Goal: Information Seeking & Learning: Understand process/instructions

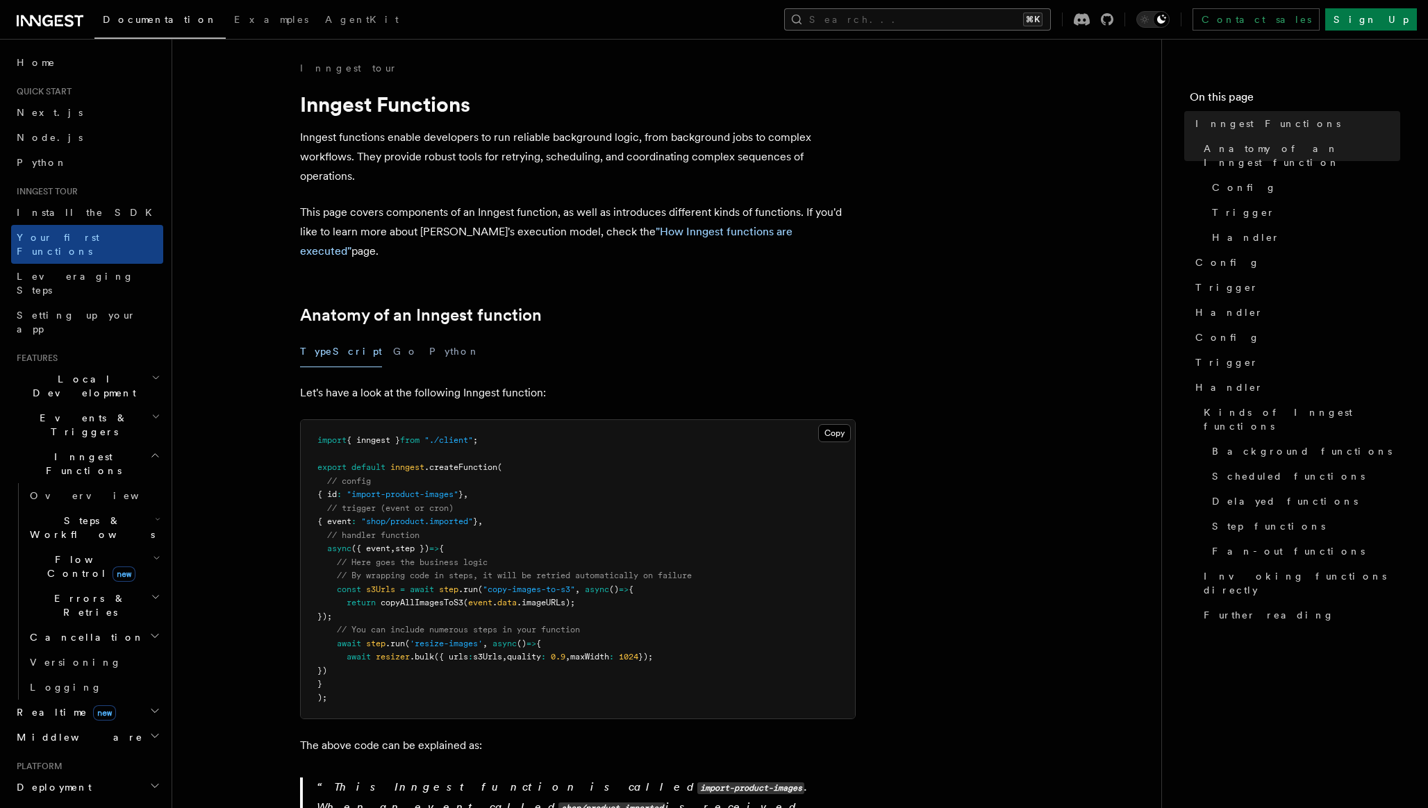
click at [973, 13] on button "Search... ⌘K" at bounding box center [917, 19] width 267 height 22
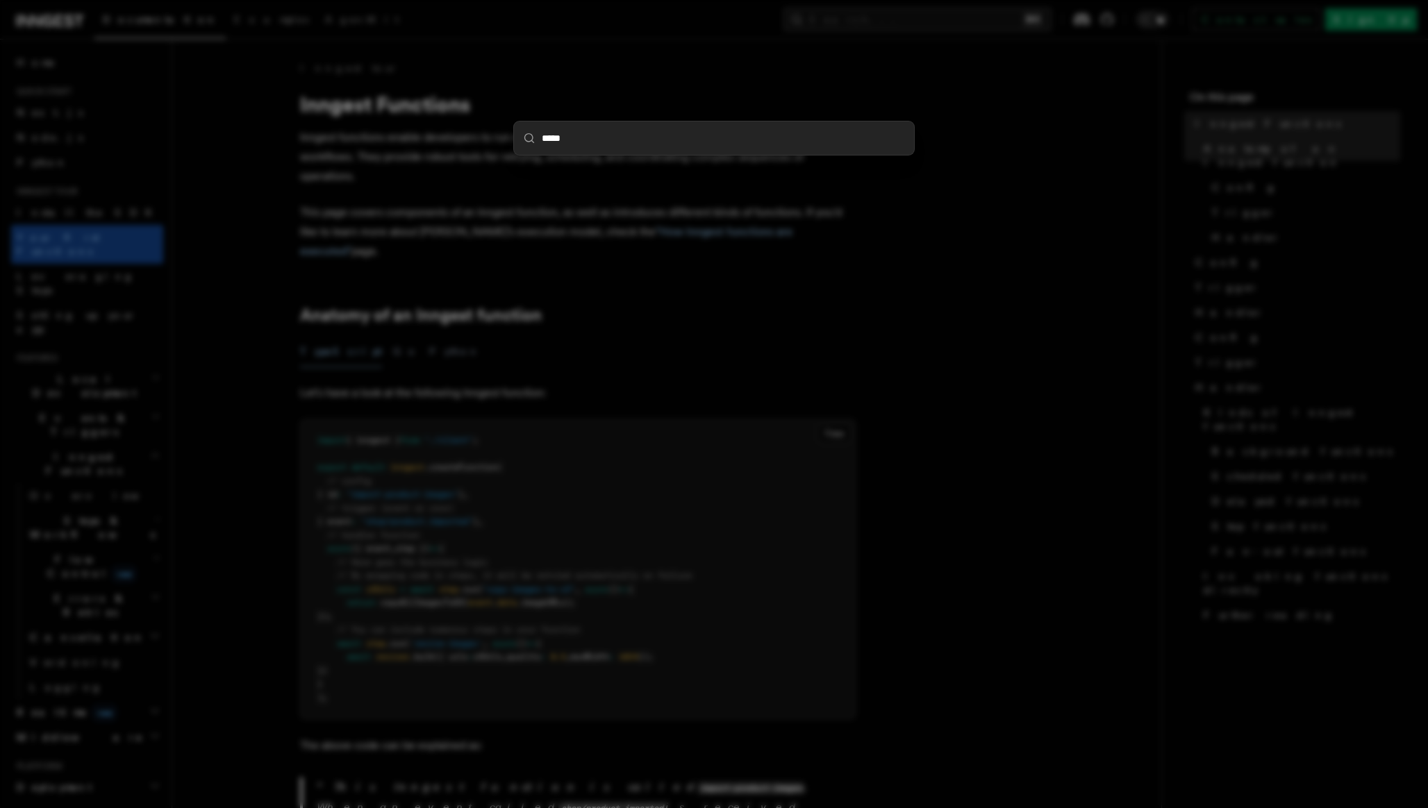
type input "******"
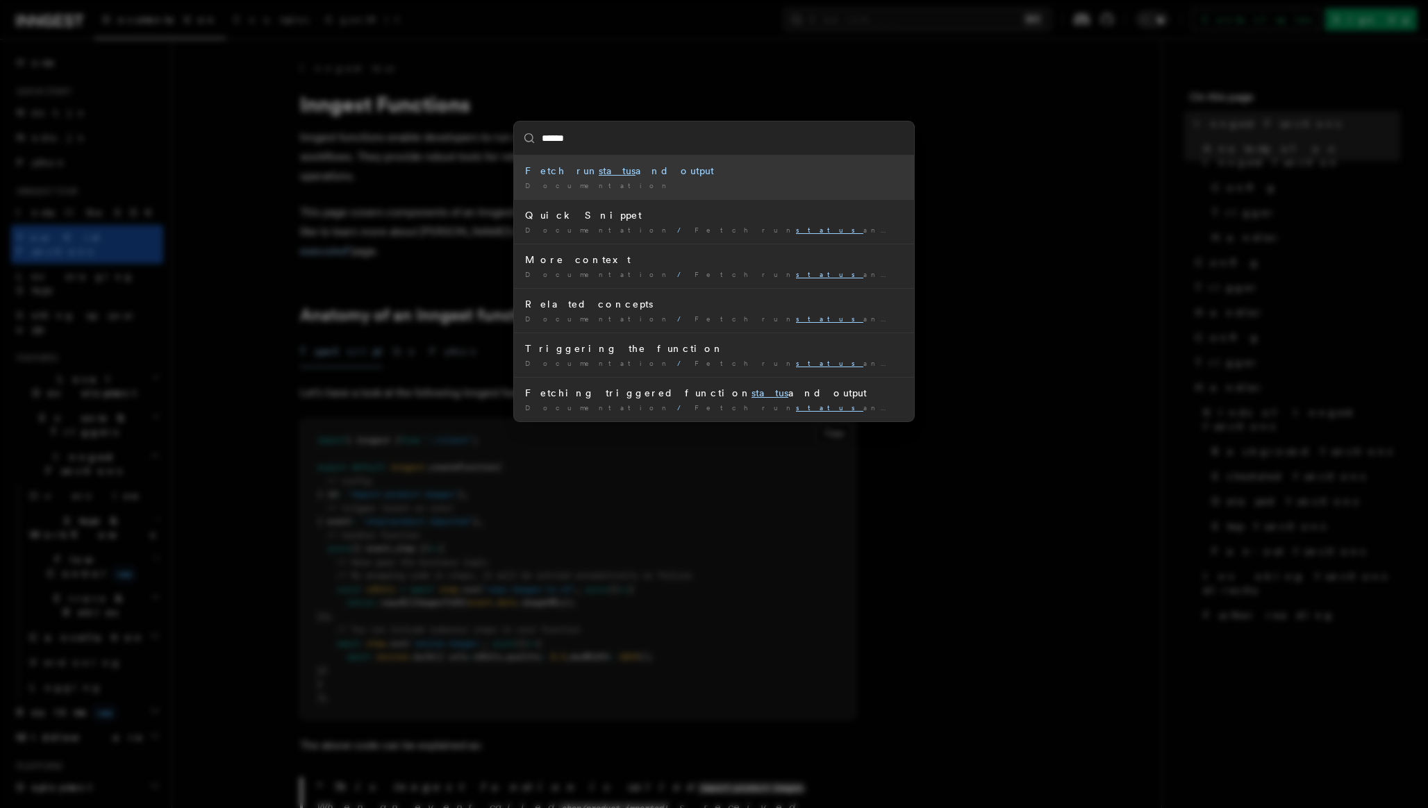
click at [603, 172] on div "Fetch run status and output" at bounding box center [714, 171] width 378 height 14
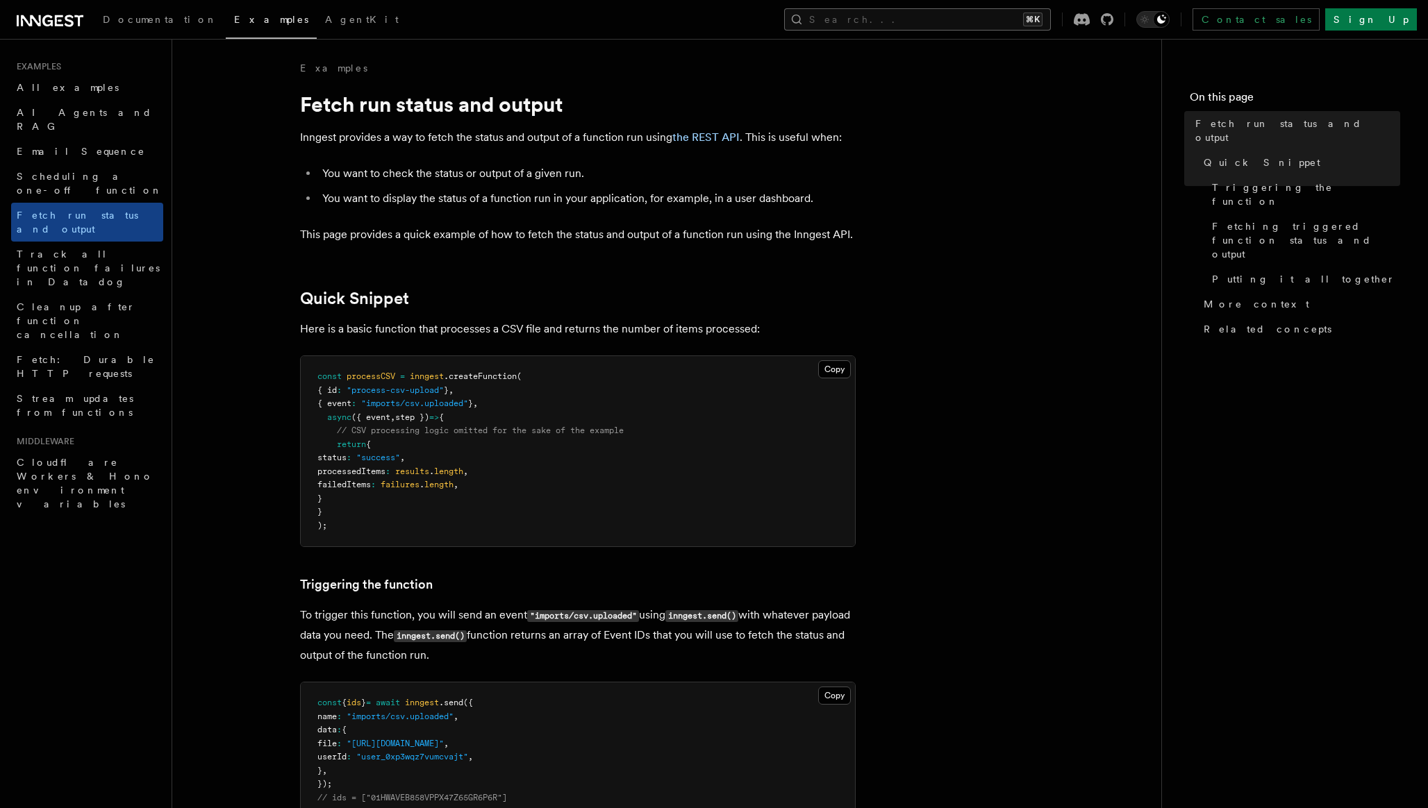
click at [916, 21] on button "Search... ⌘K" at bounding box center [917, 19] width 267 height 22
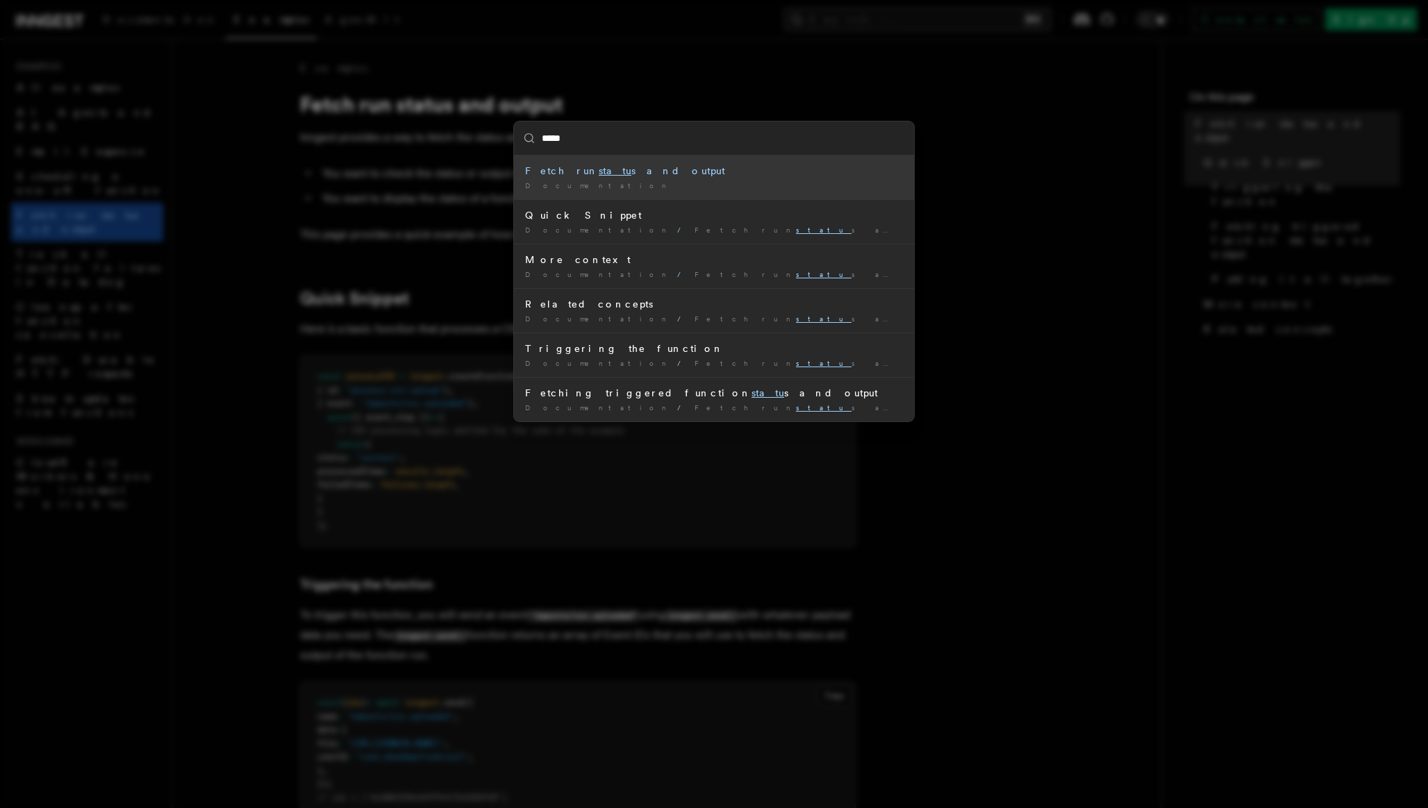
type input "******"
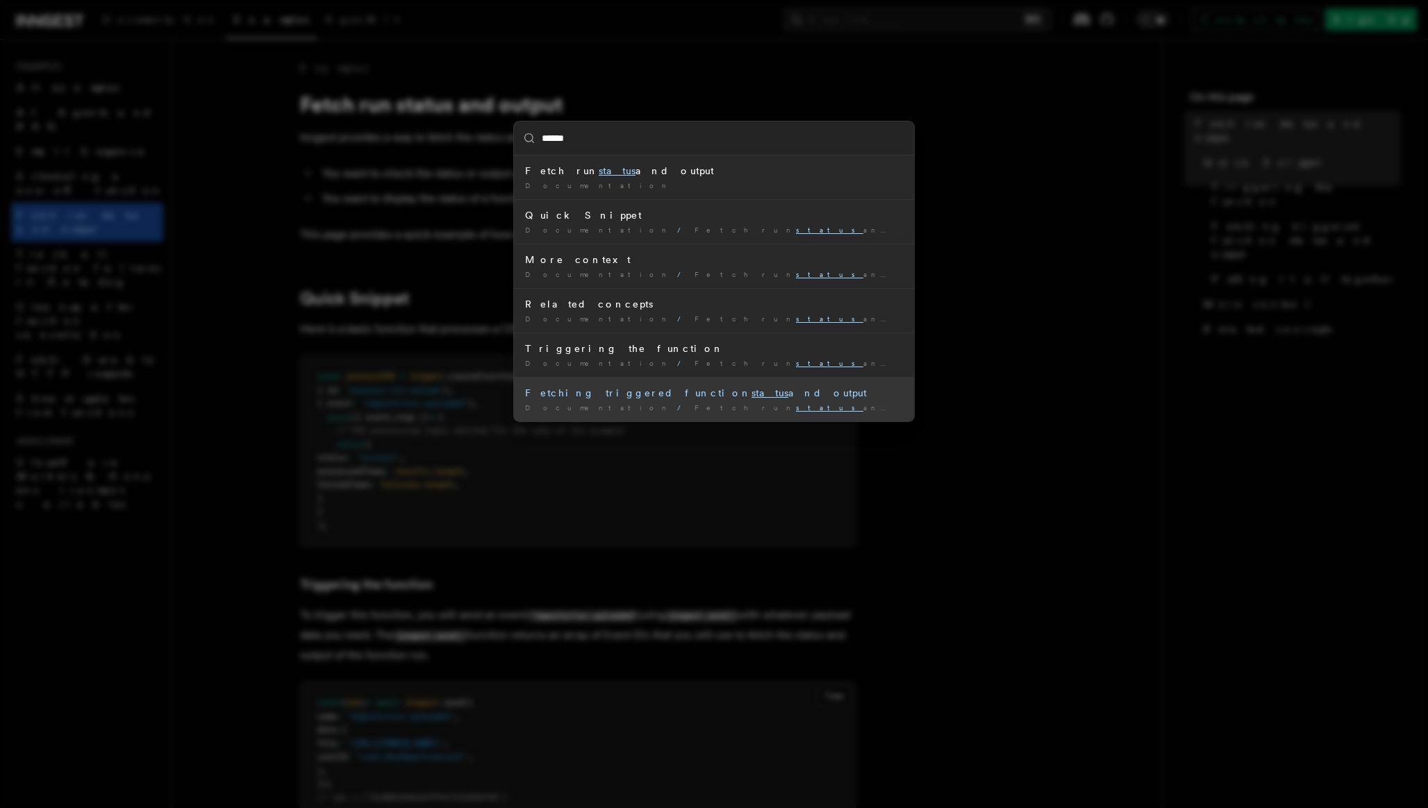
click at [715, 392] on div "Fetching triggered function status and output" at bounding box center [714, 393] width 378 height 14
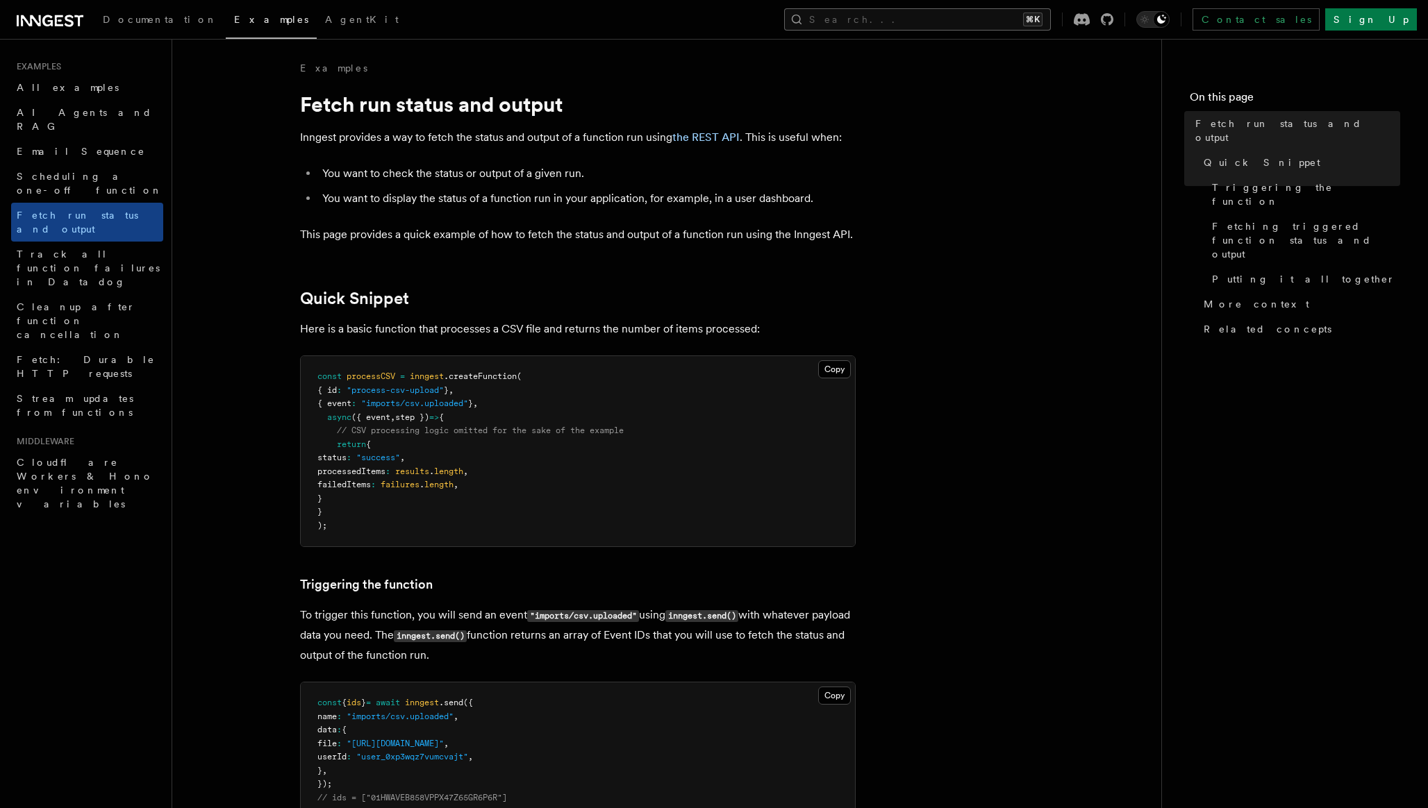
click at [948, 15] on button "Search... ⌘K" at bounding box center [917, 19] width 267 height 22
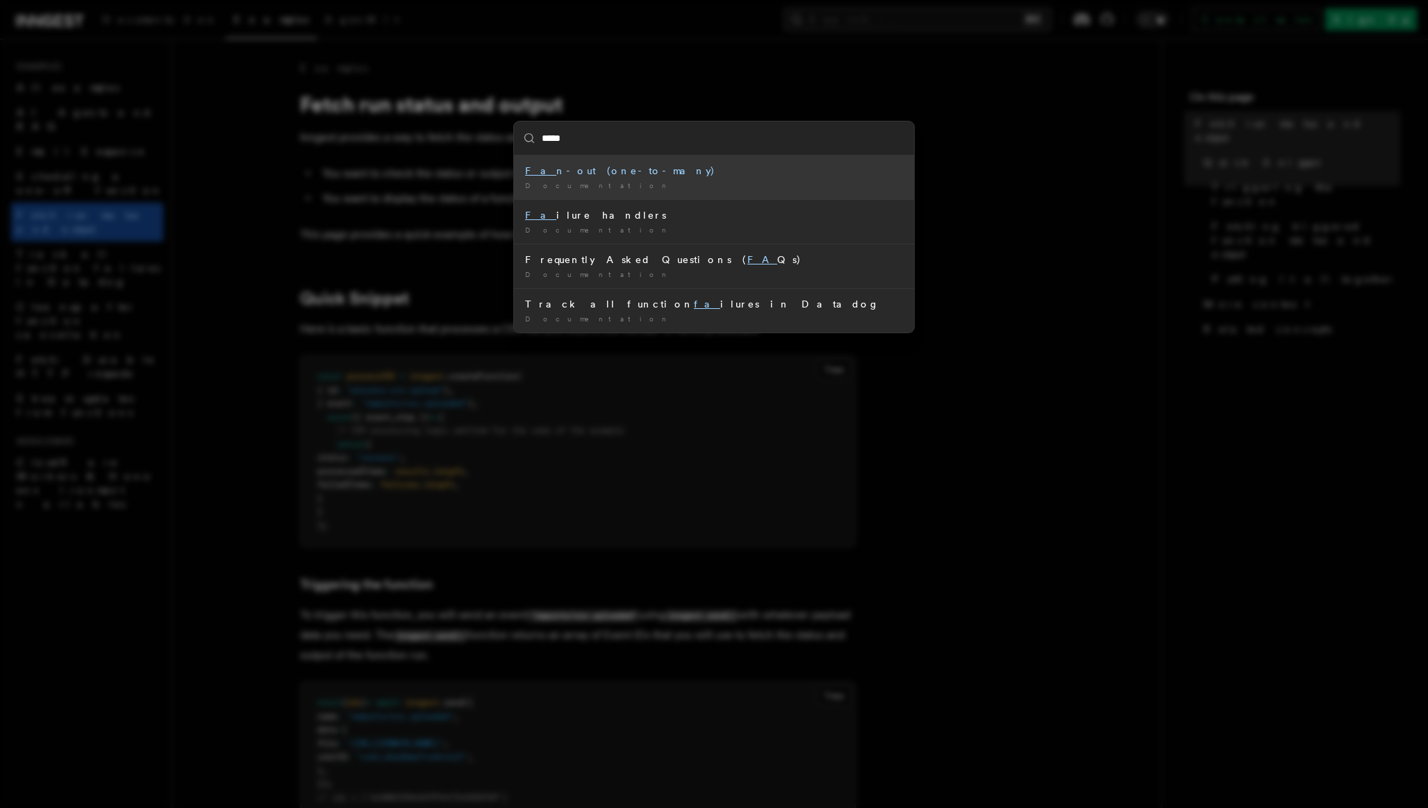
type input "******"
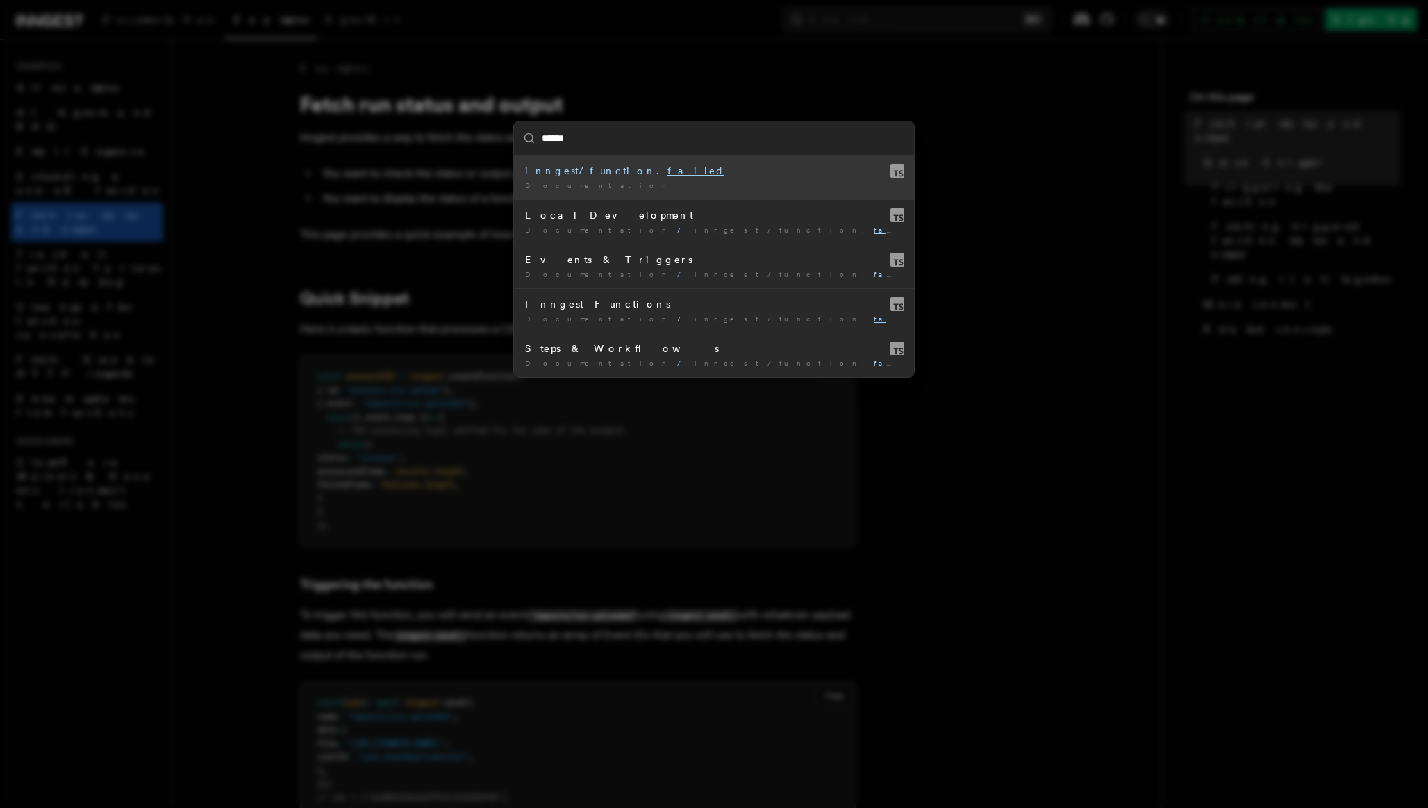
click at [667, 172] on mark "failed" at bounding box center [695, 170] width 57 height 11
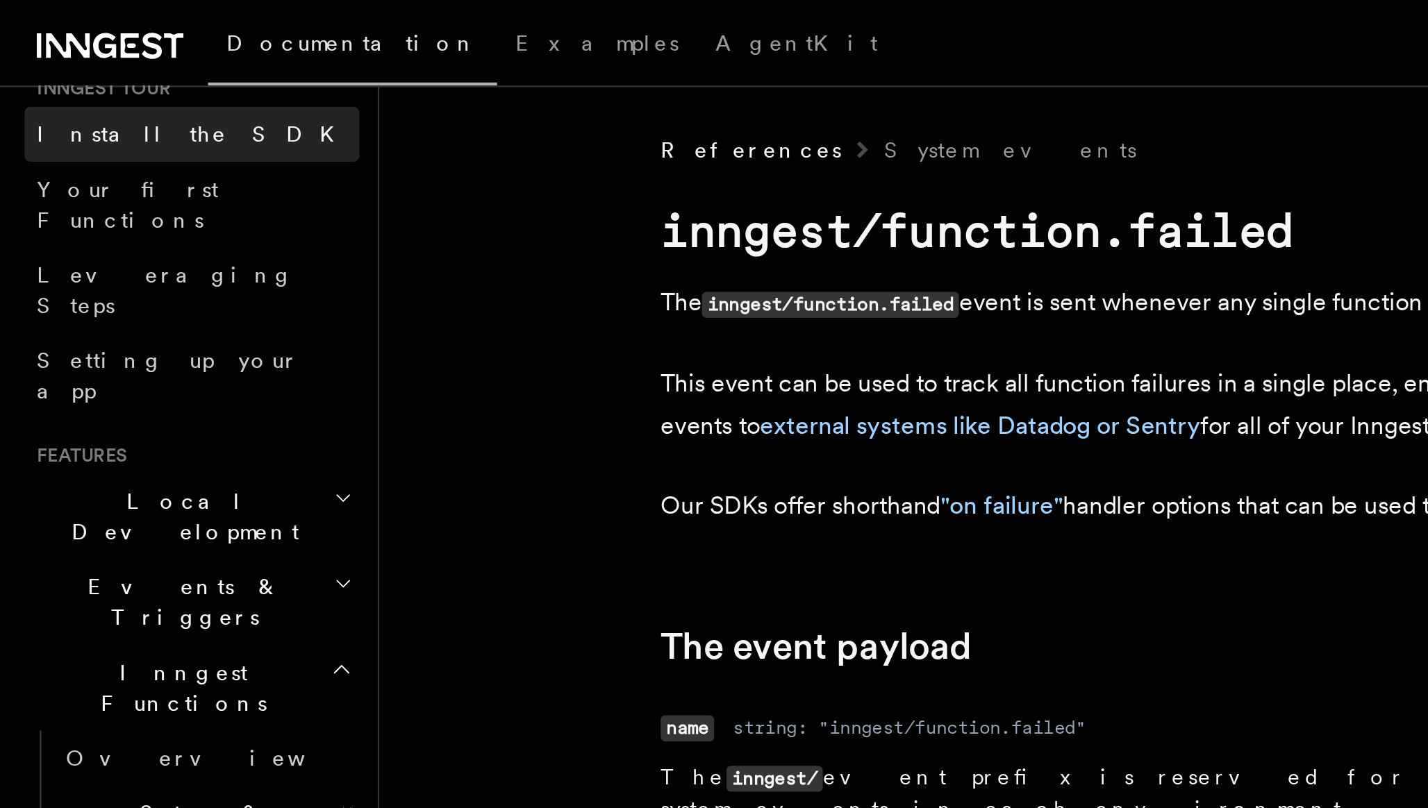
scroll to position [156, 0]
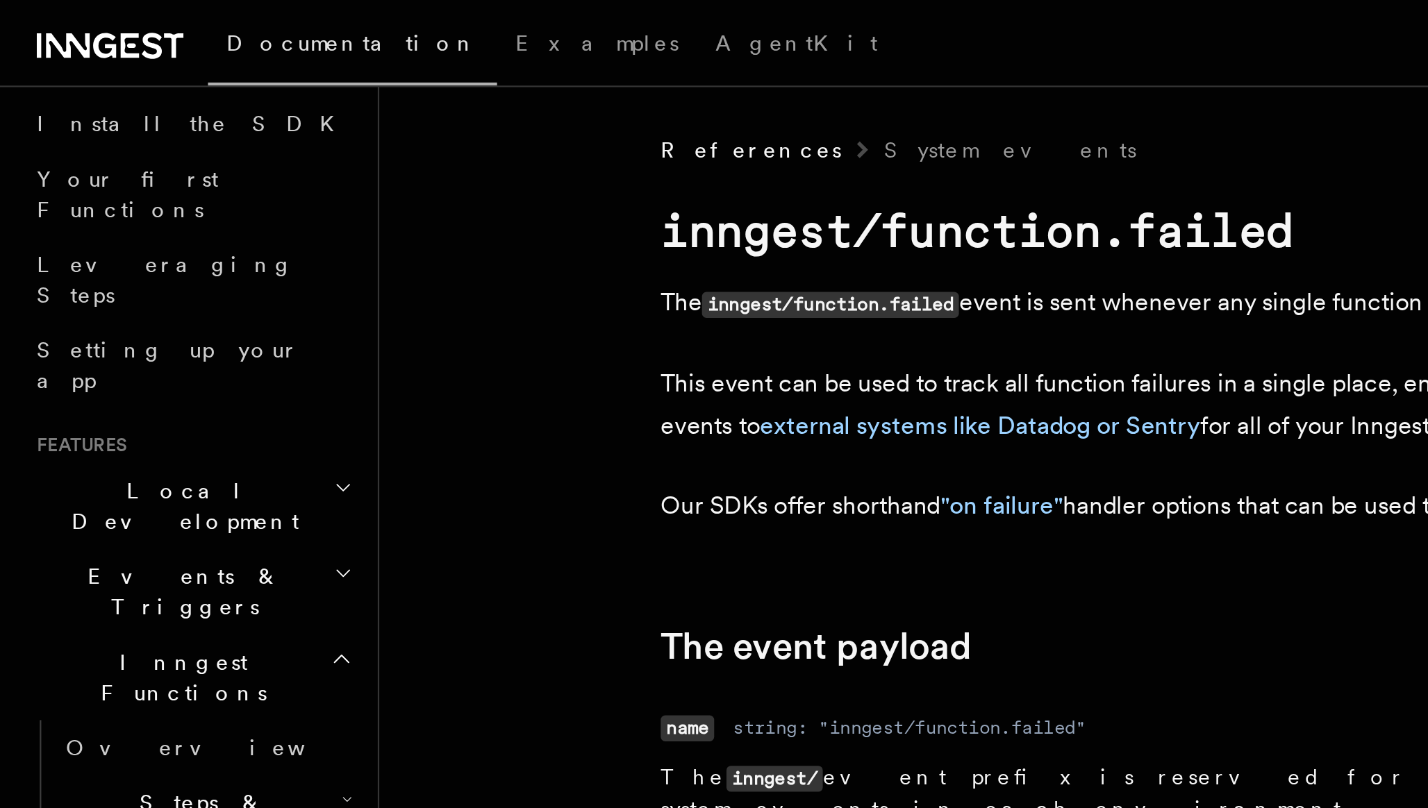
click at [151, 216] on icon "button" at bounding box center [155, 221] width 9 height 11
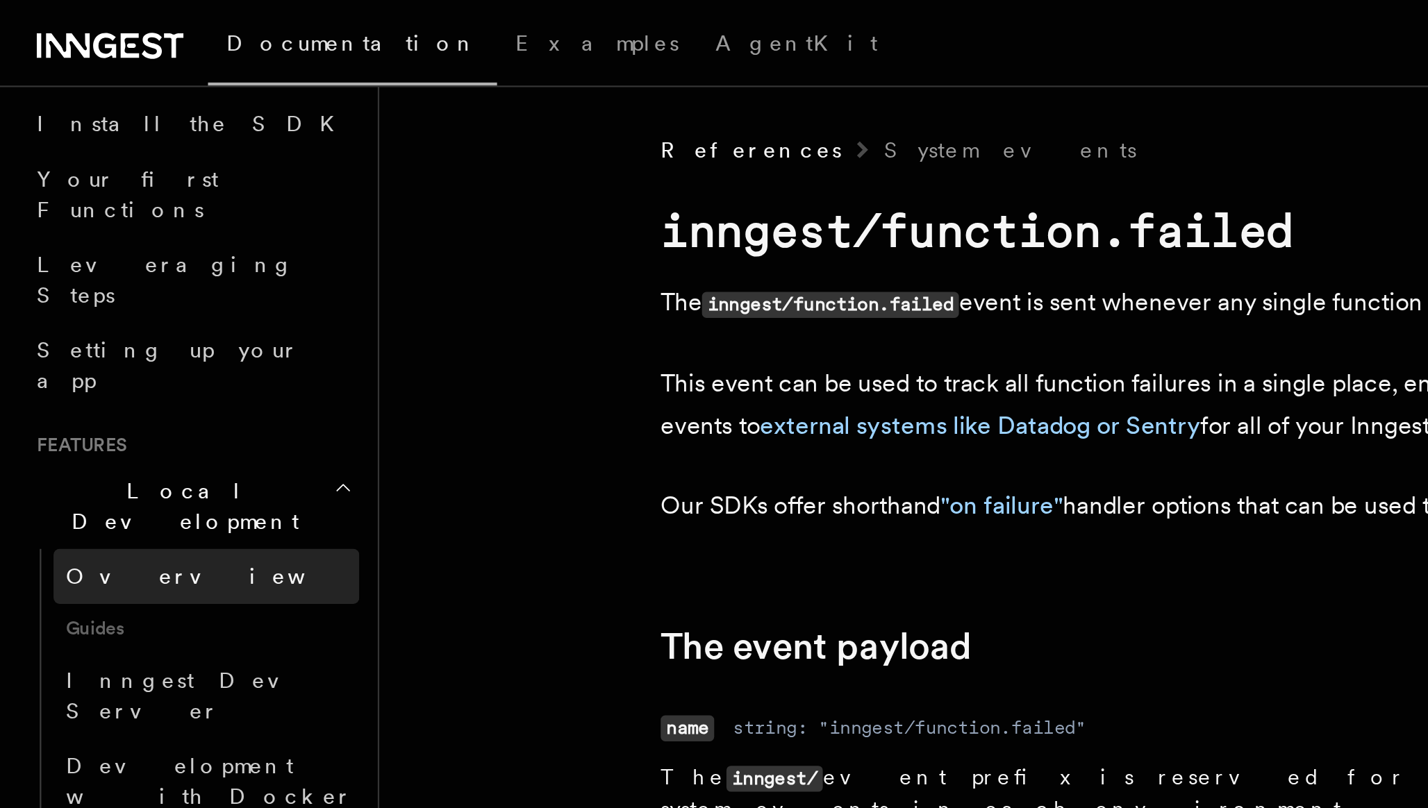
scroll to position [172, 0]
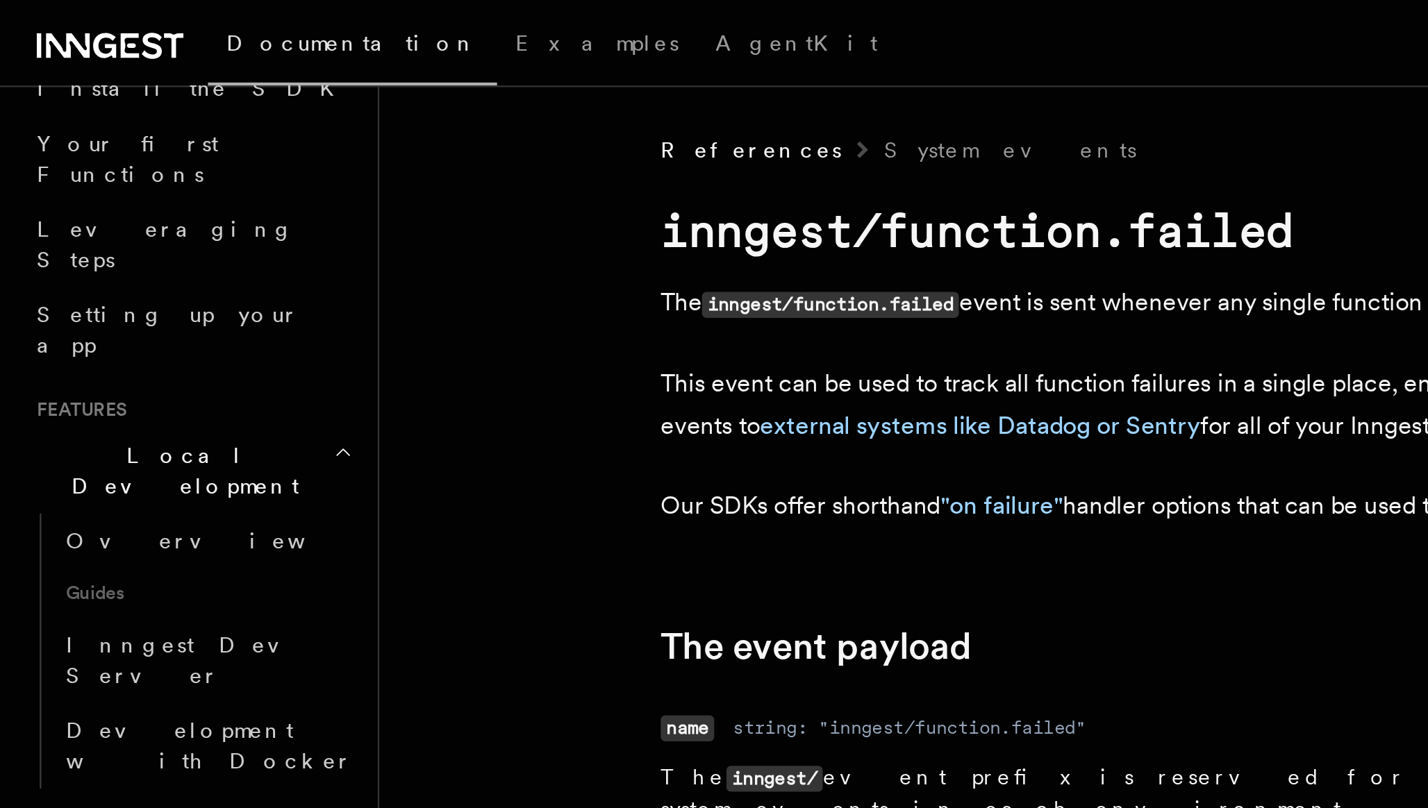
click at [153, 204] on icon "button" at bounding box center [156, 205] width 6 height 3
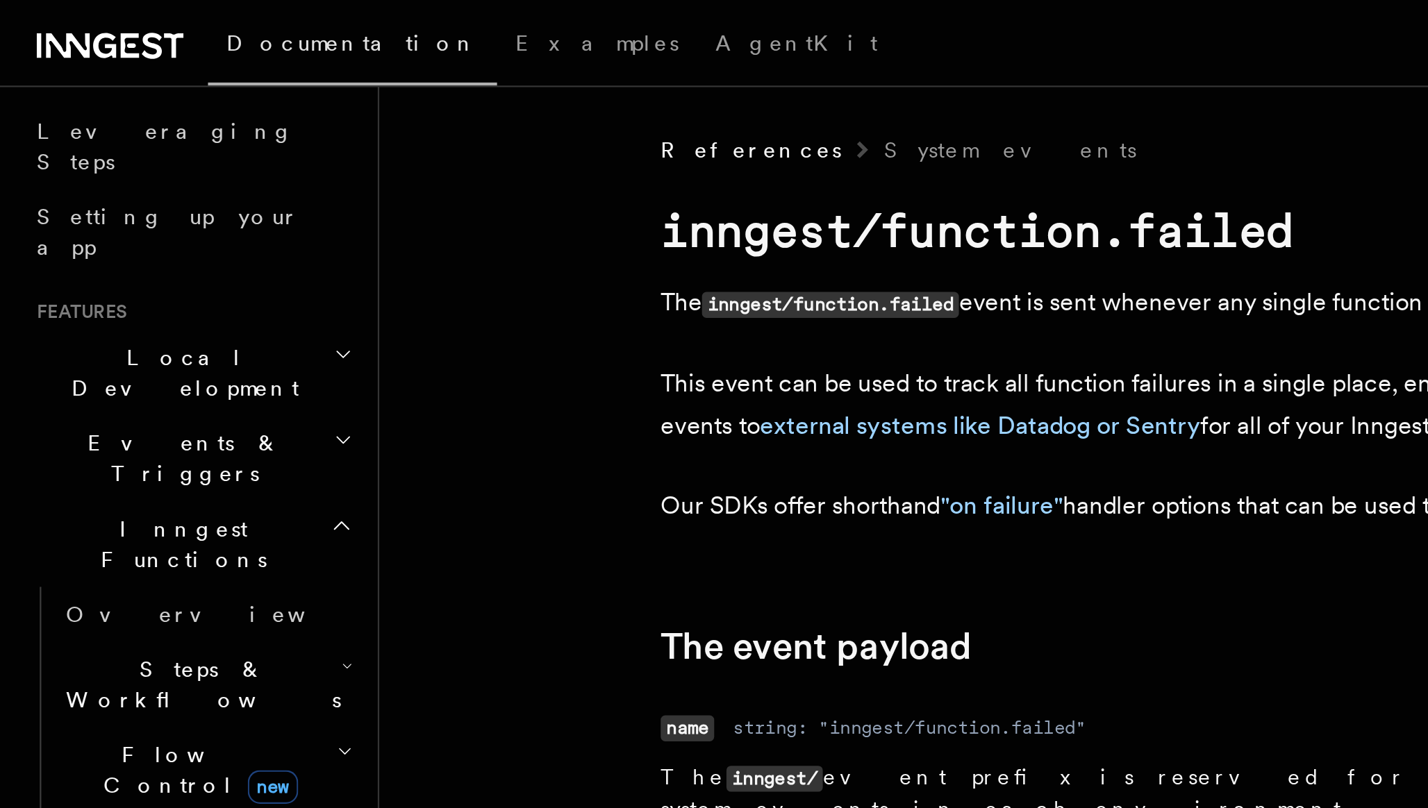
scroll to position [226, 0]
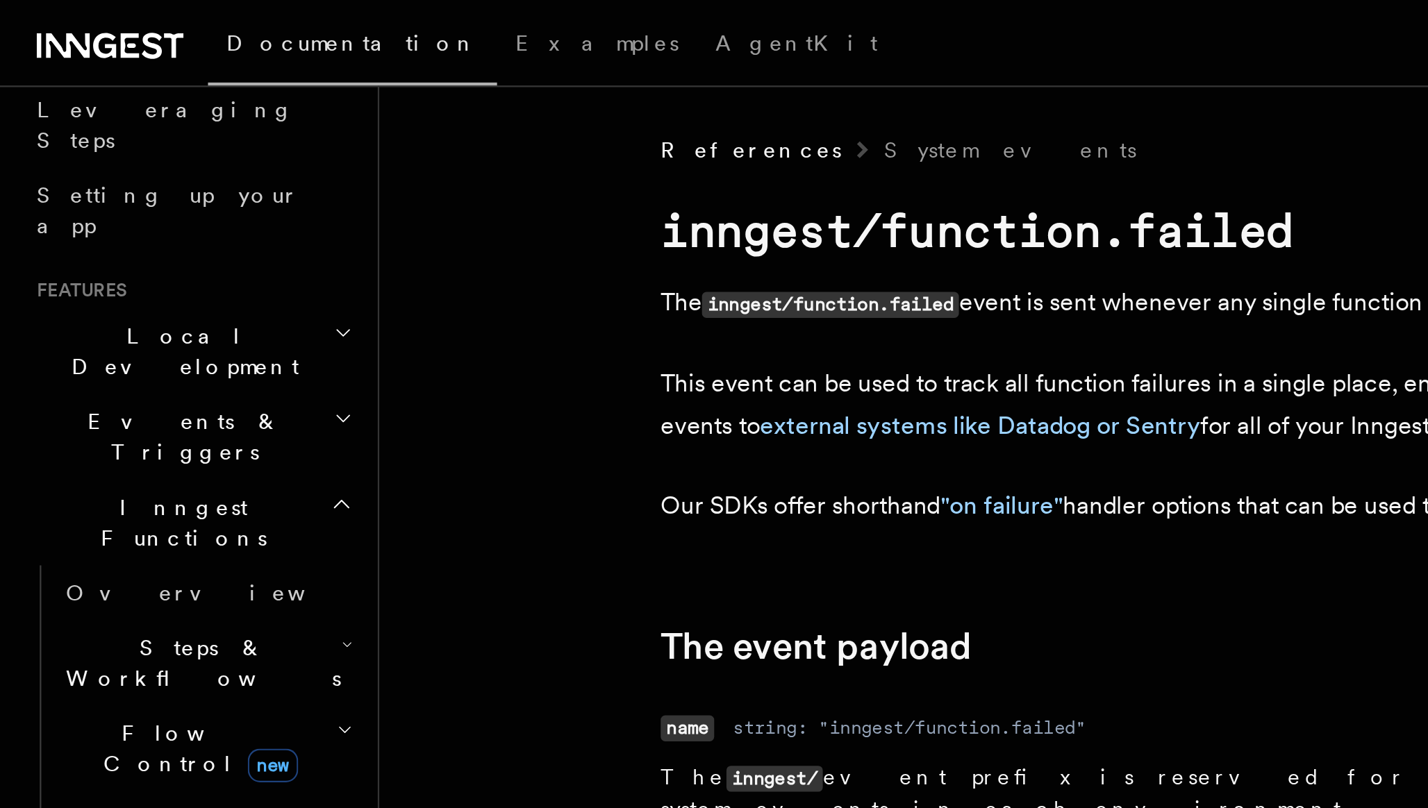
click at [155, 224] on icon "button" at bounding box center [155, 229] width 10 height 11
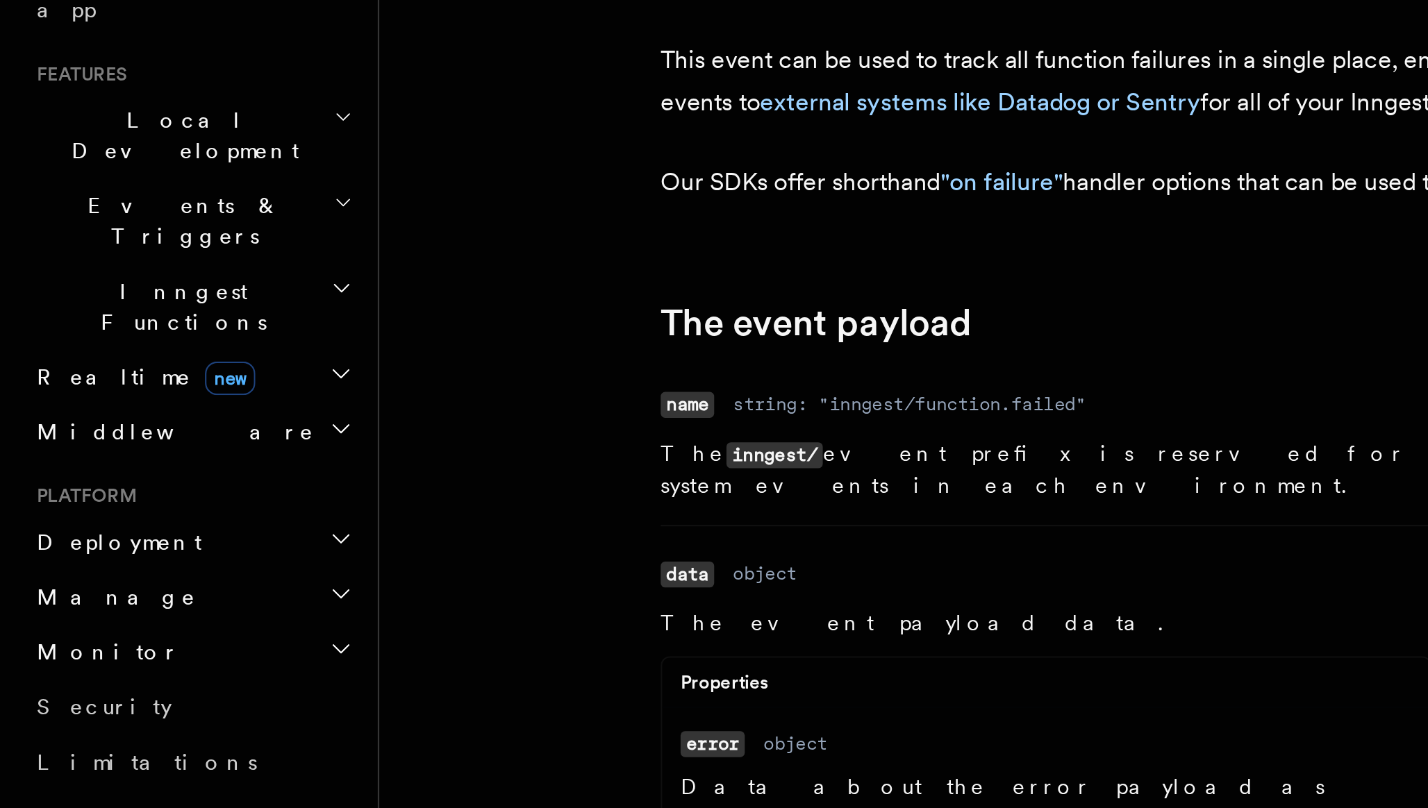
click at [154, 411] on icon "button" at bounding box center [154, 416] width 11 height 11
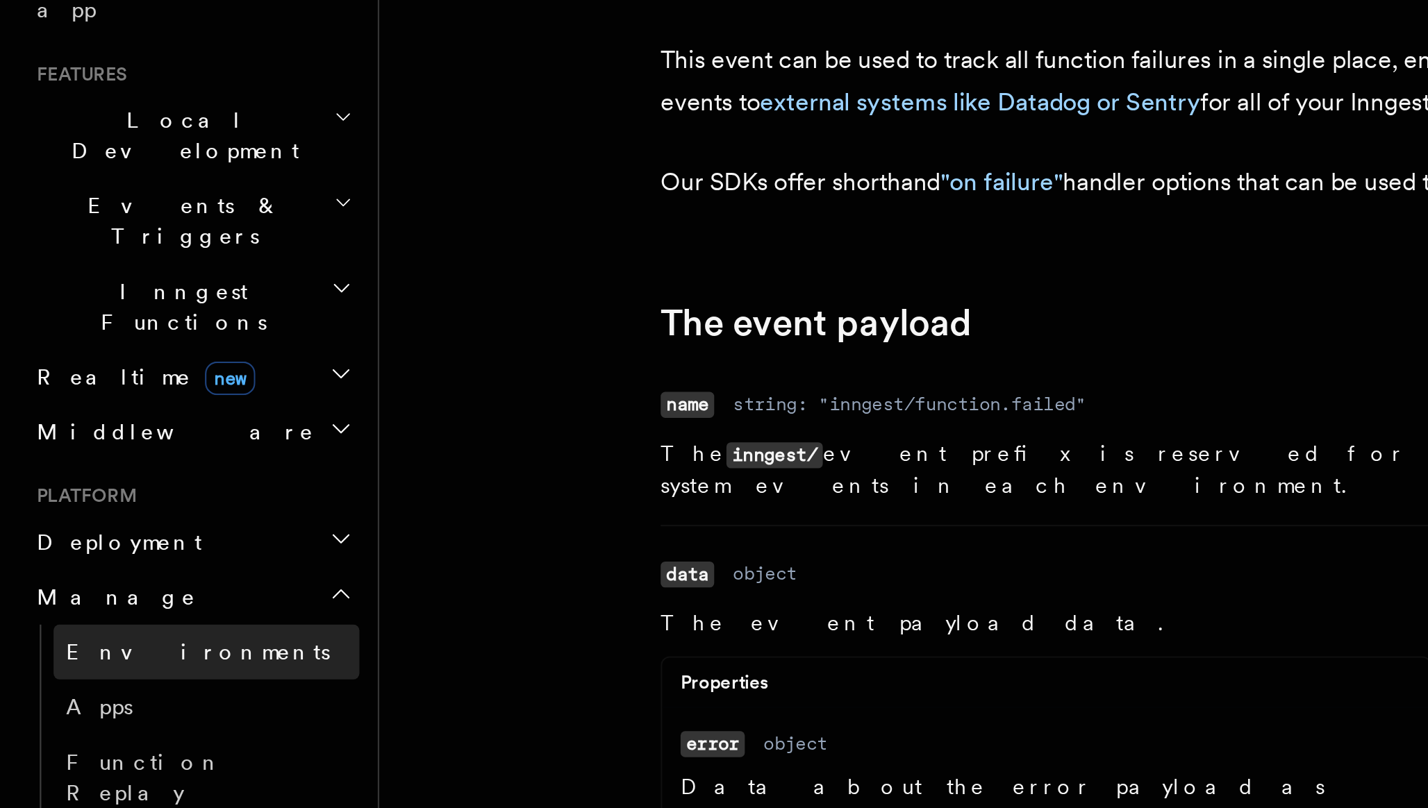
click at [81, 438] on span "Environments" at bounding box center [90, 443] width 120 height 11
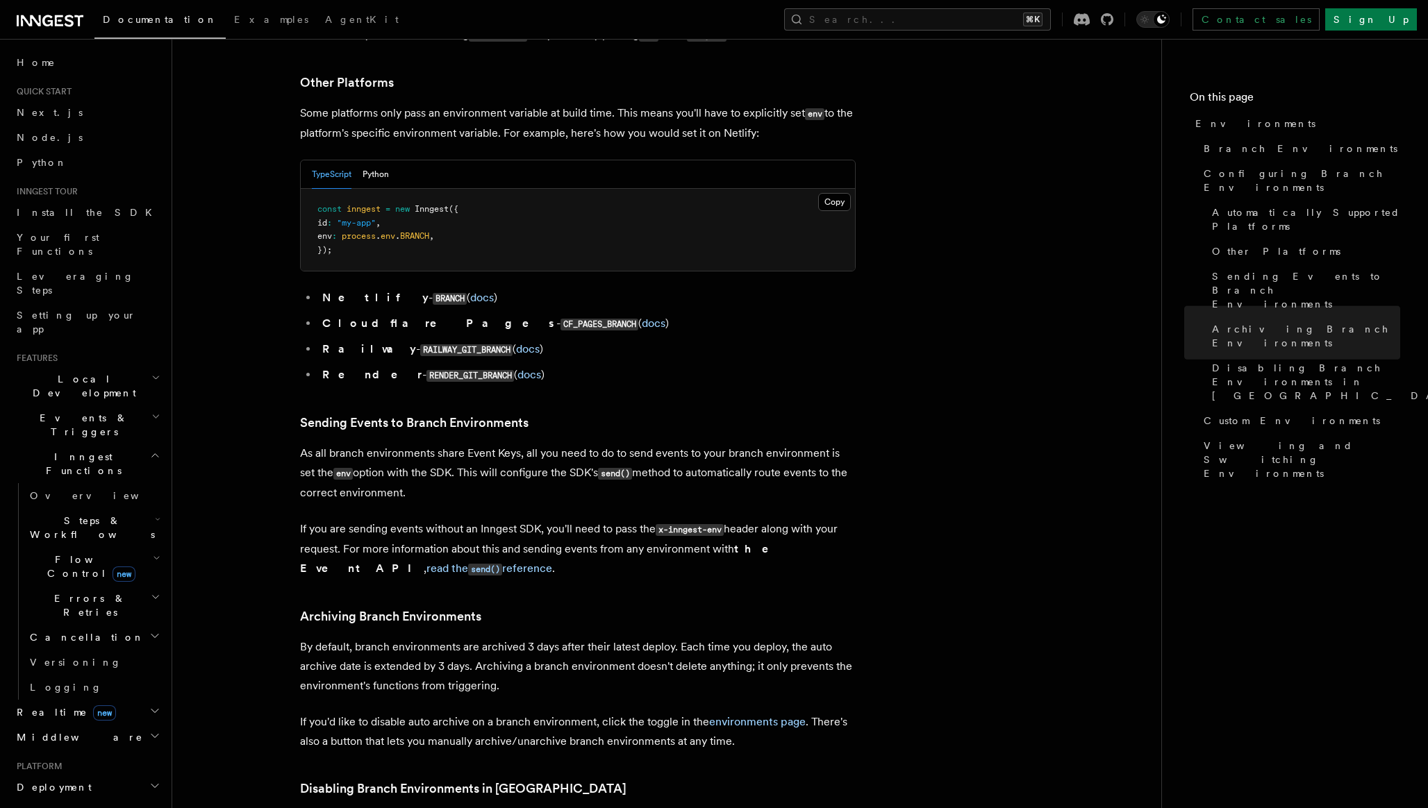
scroll to position [1520, 0]
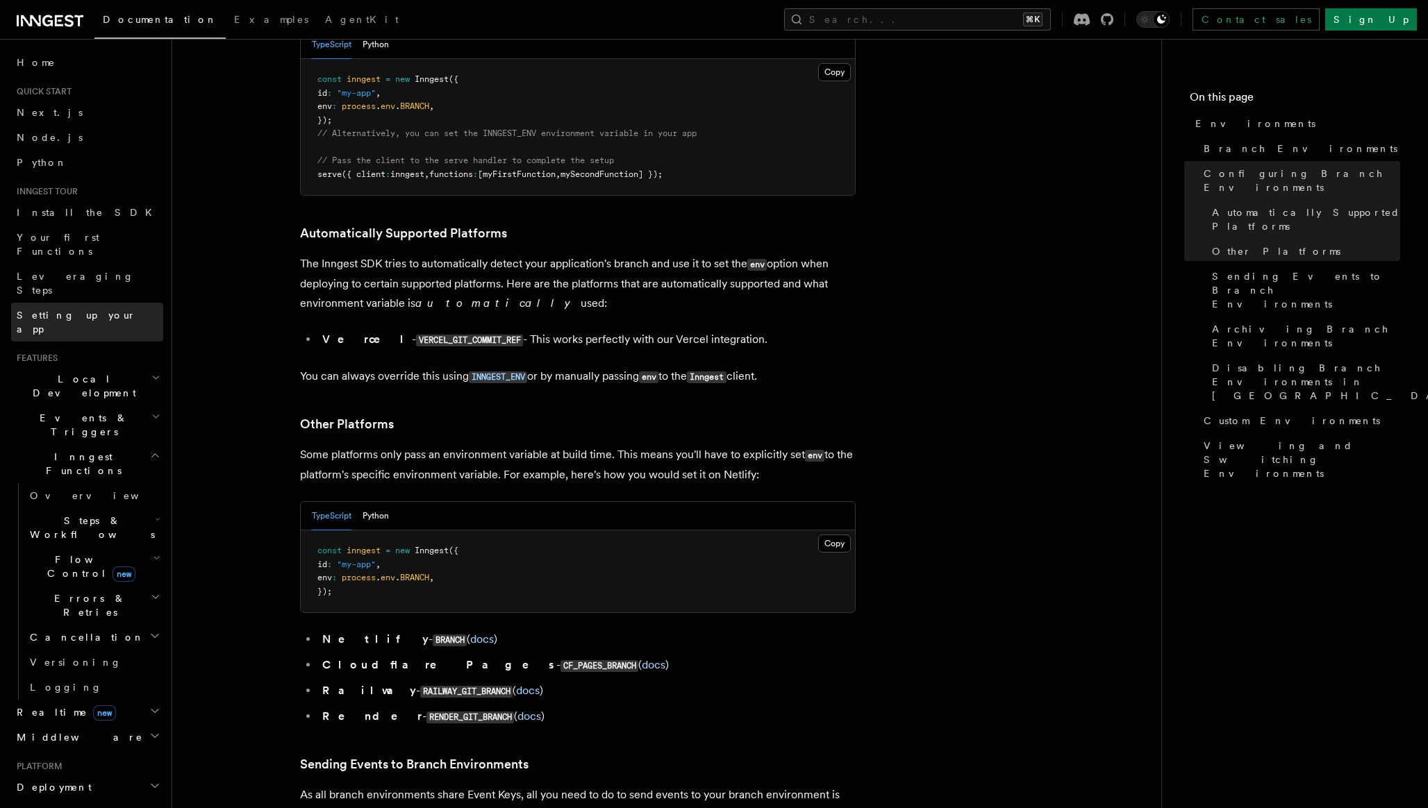
click at [71, 310] on span "Setting up your app" at bounding box center [76, 322] width 119 height 25
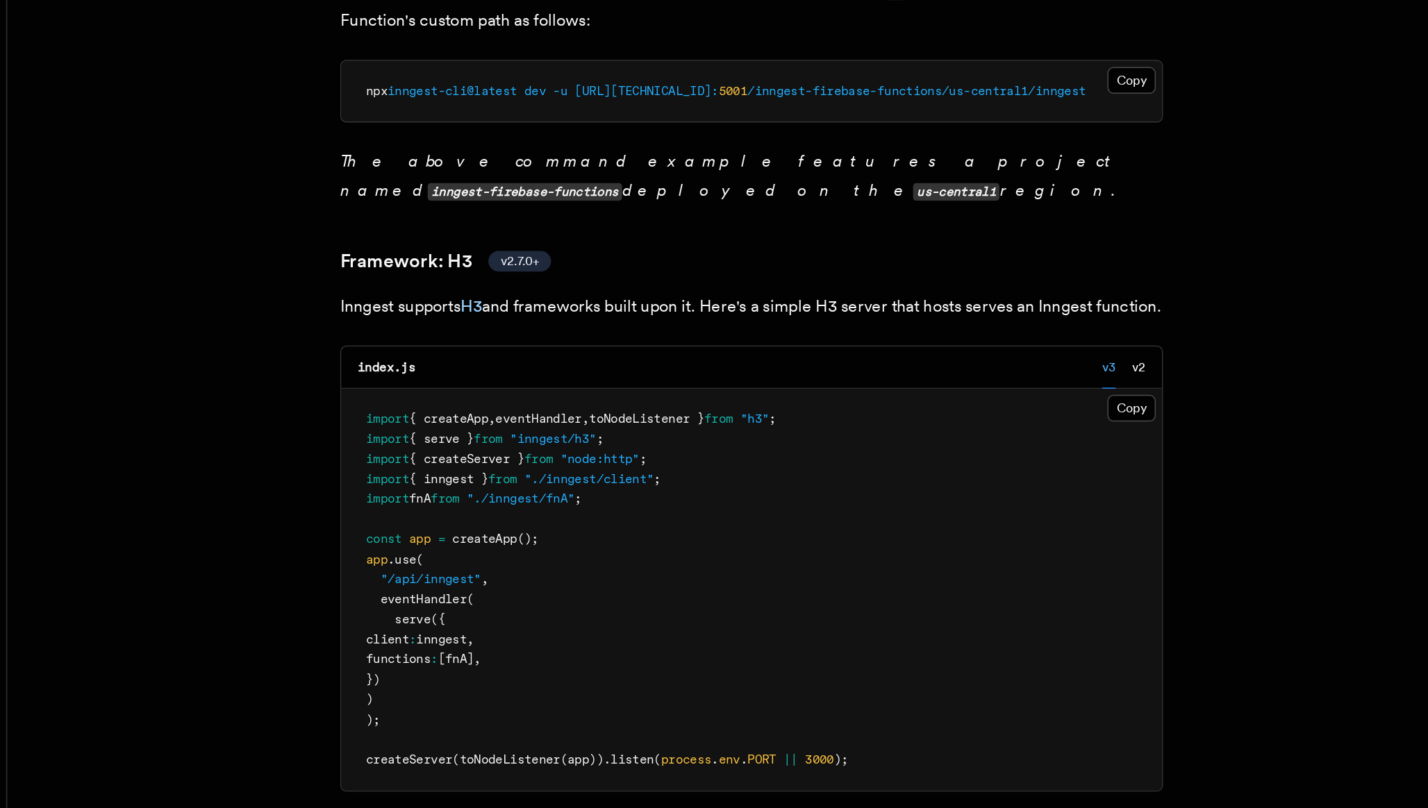
scroll to position [6010, 0]
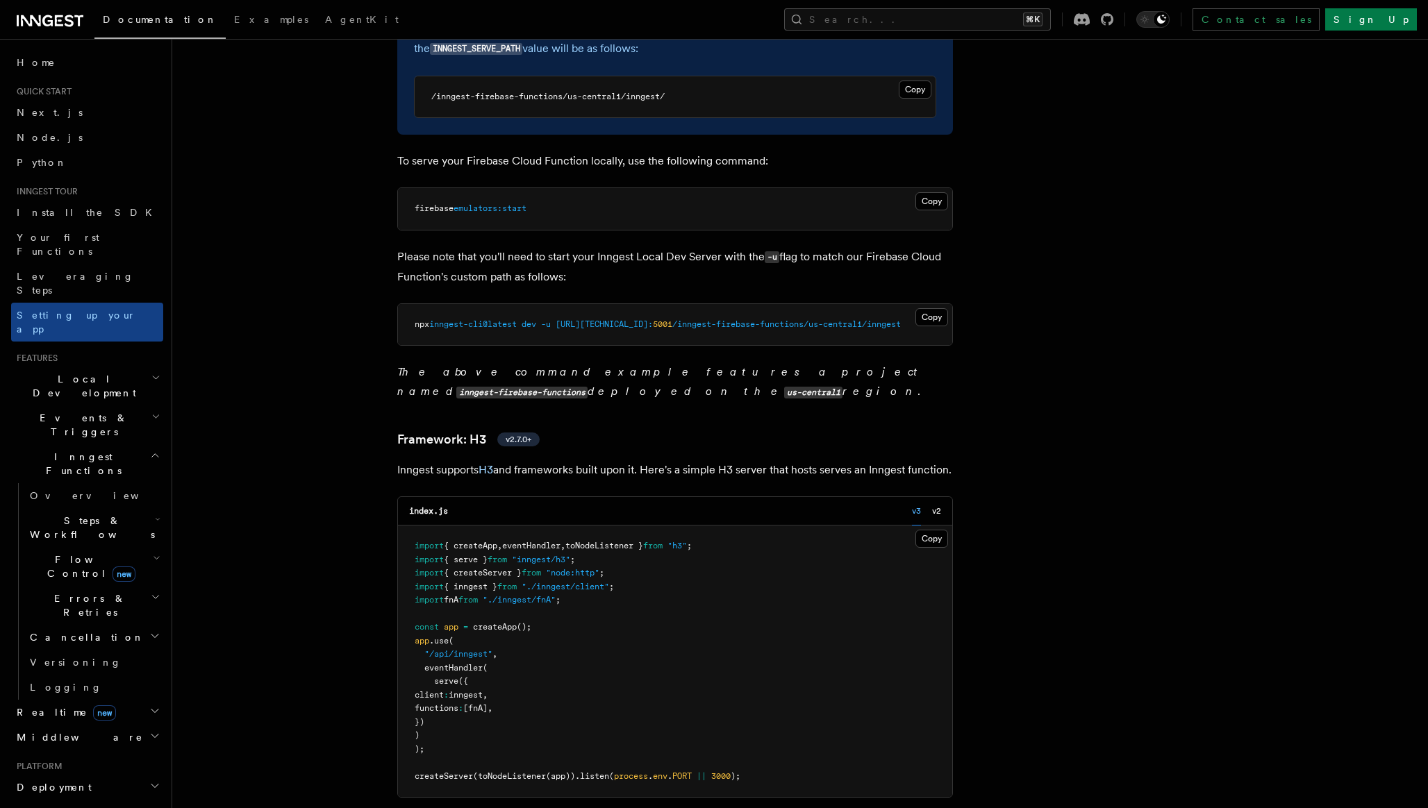
click at [156, 450] on icon "button" at bounding box center [155, 455] width 10 height 11
click at [156, 564] on icon "button" at bounding box center [154, 569] width 11 height 11
click at [99, 583] on link "Overview" at bounding box center [93, 595] width 139 height 25
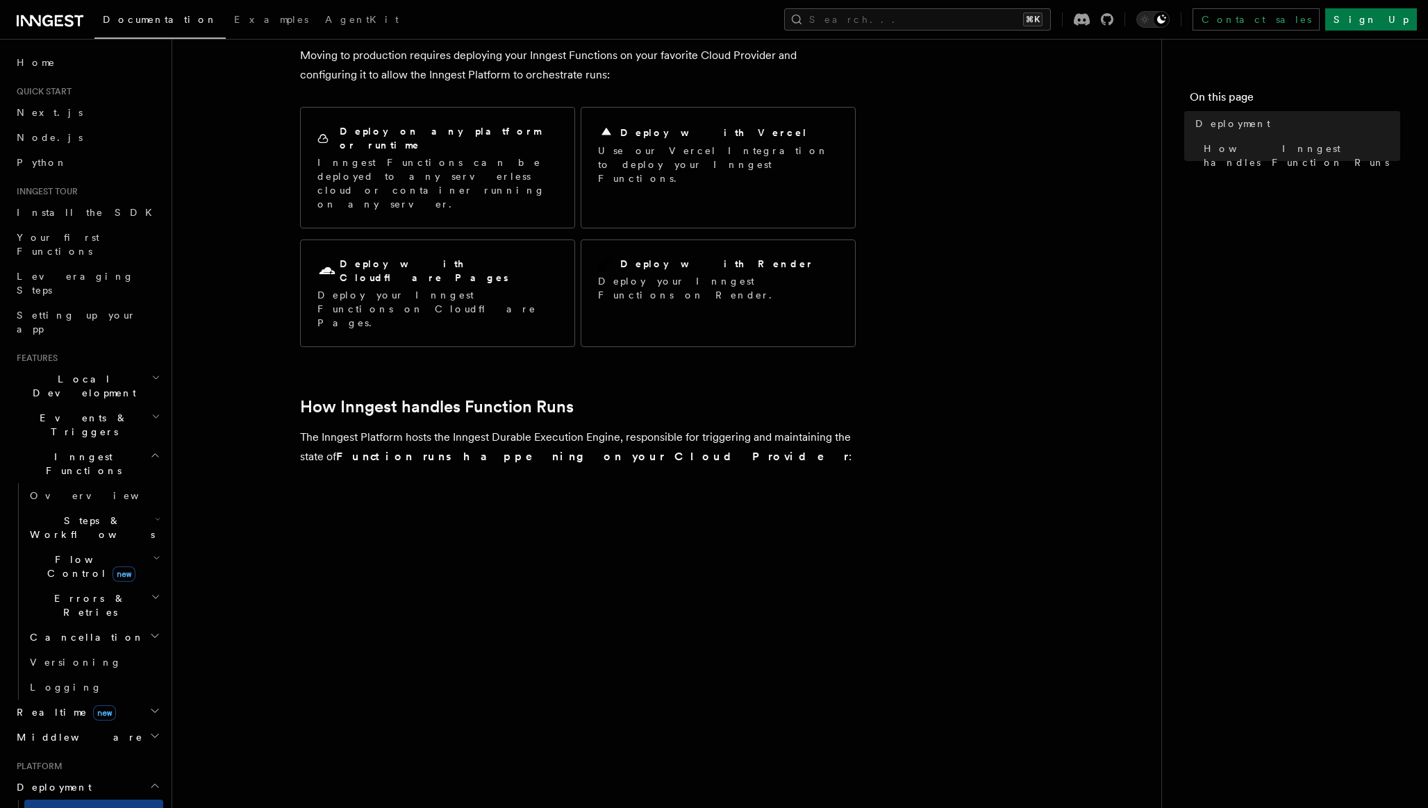
scroll to position [376, 0]
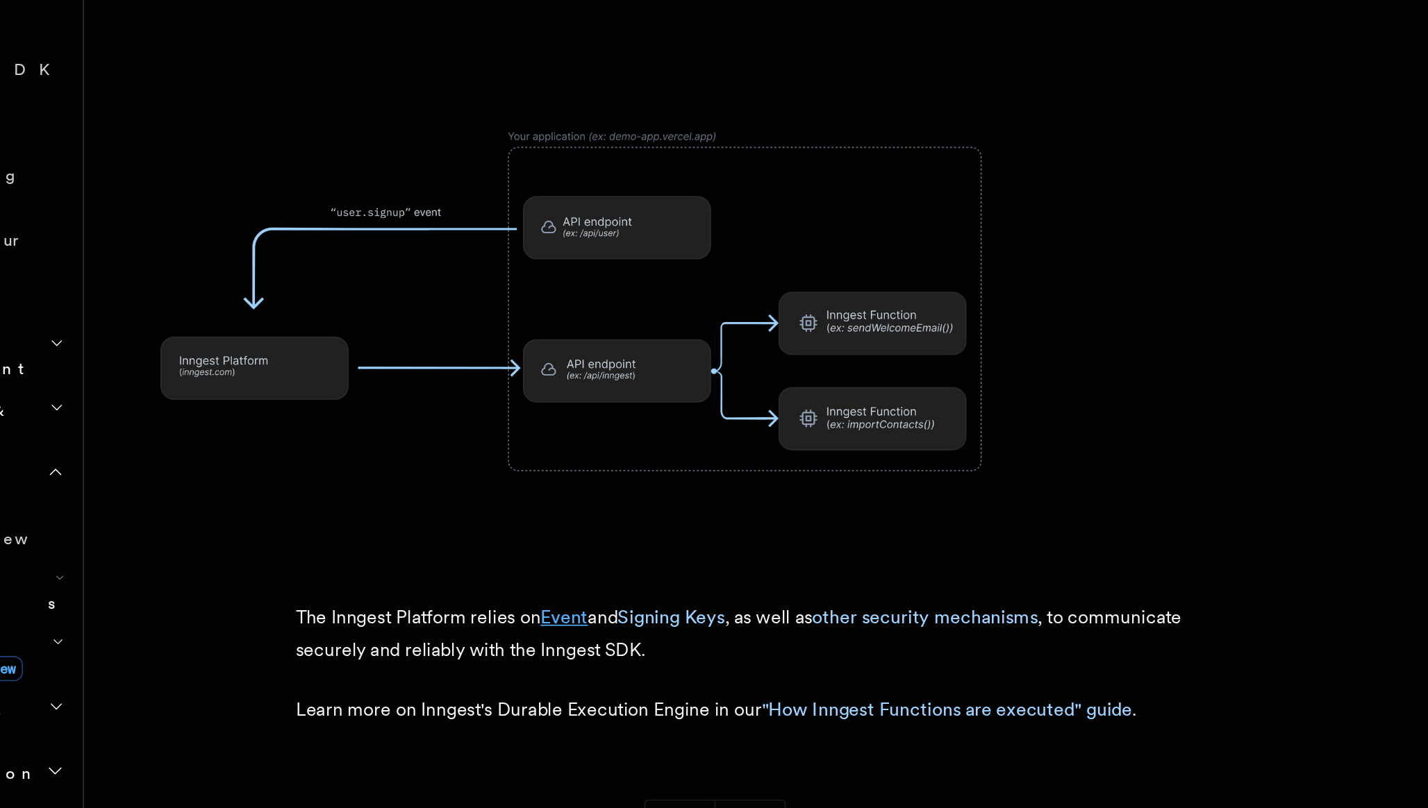
click at [465, 537] on link "Event" at bounding box center [462, 543] width 28 height 13
click at [539, 537] on link "Signing Keys" at bounding box center [526, 543] width 65 height 13
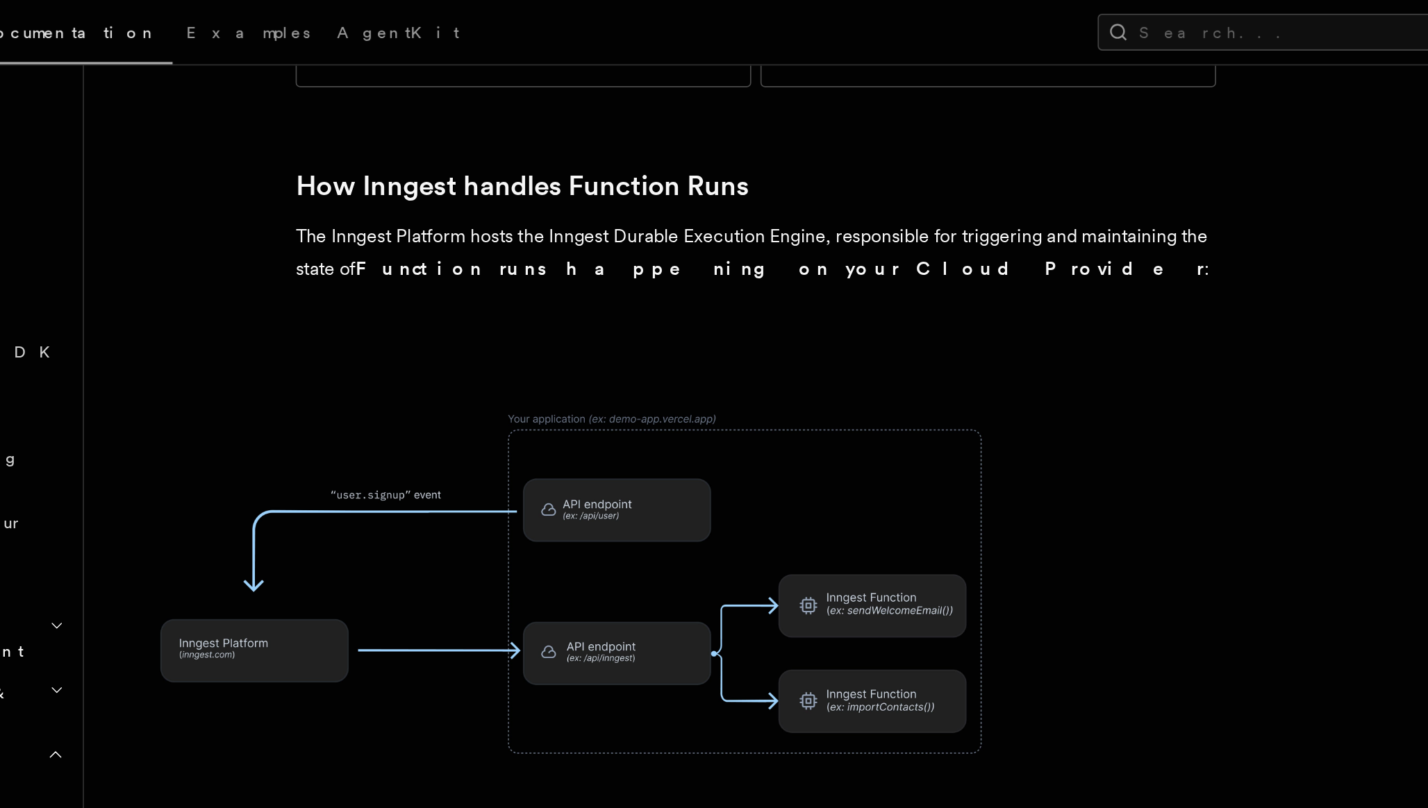
scroll to position [288, 0]
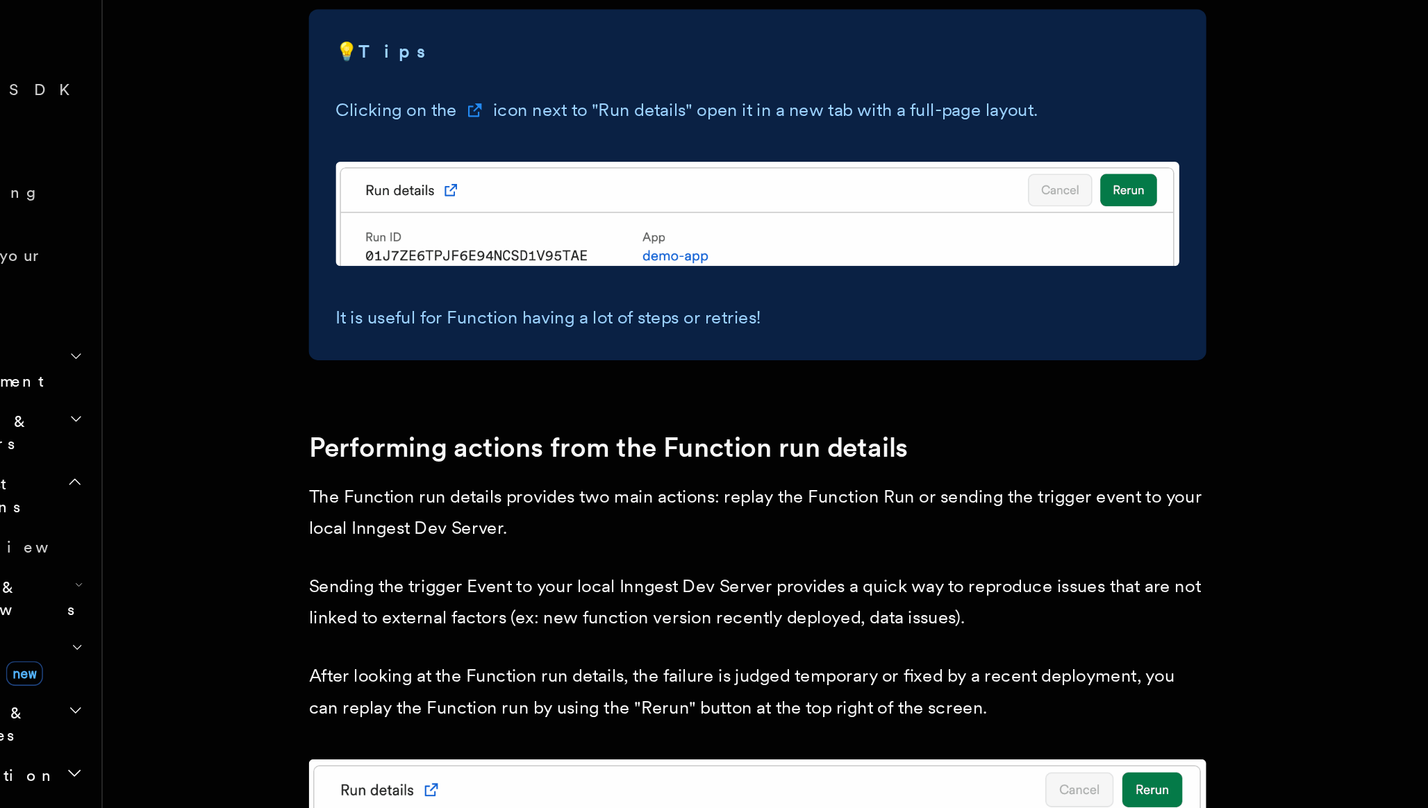
scroll to position [330, 0]
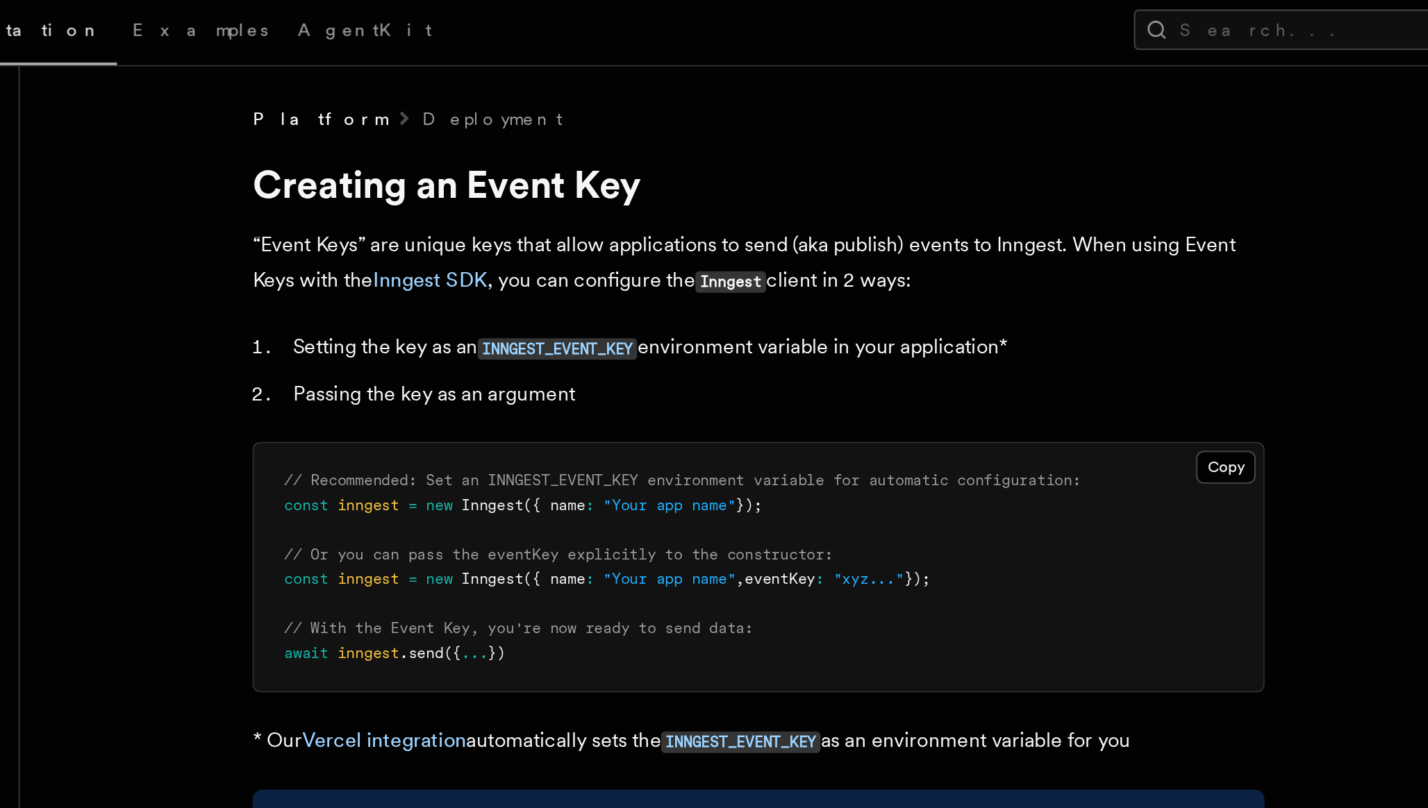
click at [471, 268] on span "// Recommended: Set an INNGEST_EVENT_KEY environment variable for automatic con…" at bounding box center [536, 267] width 438 height 10
copy span "INNGEST_EVENT_KEY"
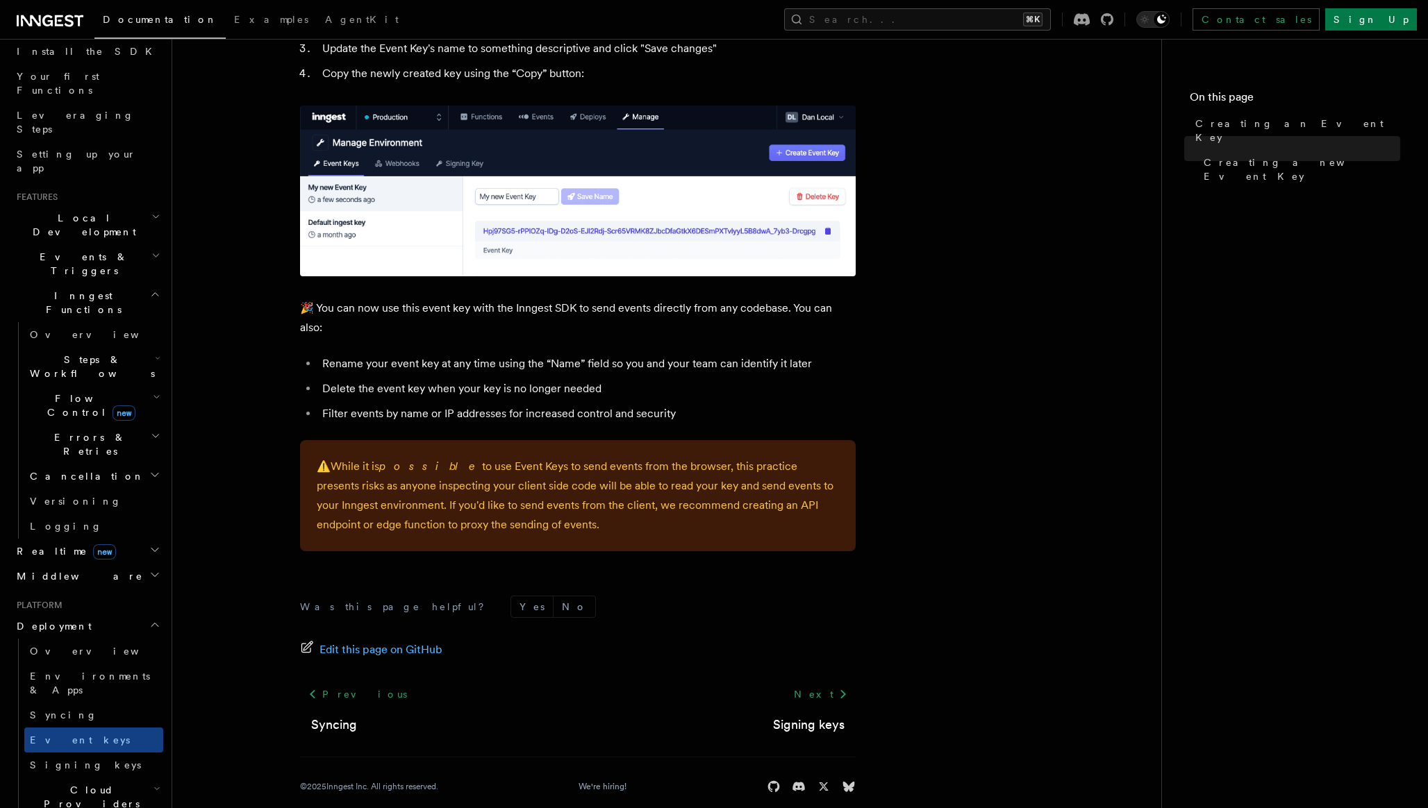
scroll to position [178, 0]
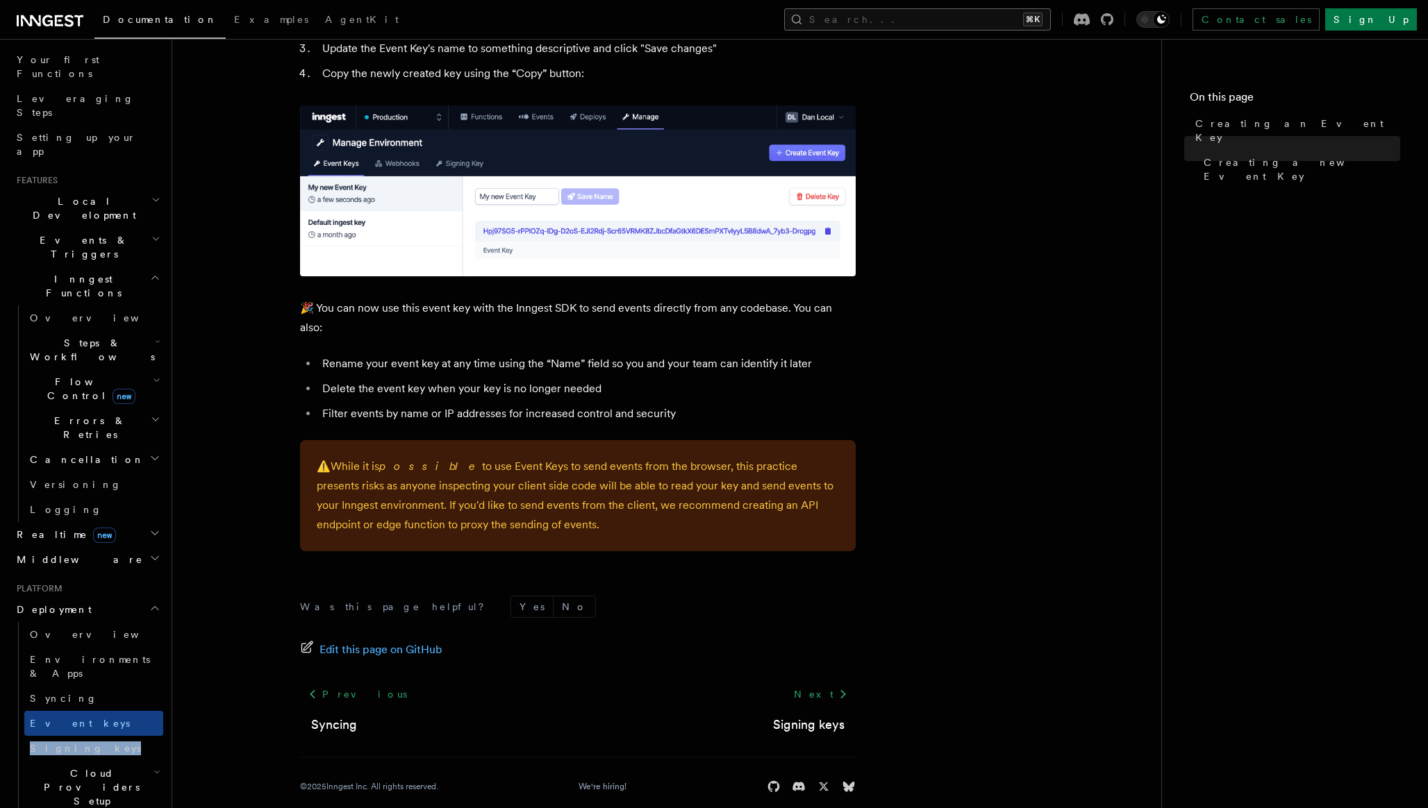
click at [988, 17] on button "Search... ⌘K" at bounding box center [917, 19] width 267 height 22
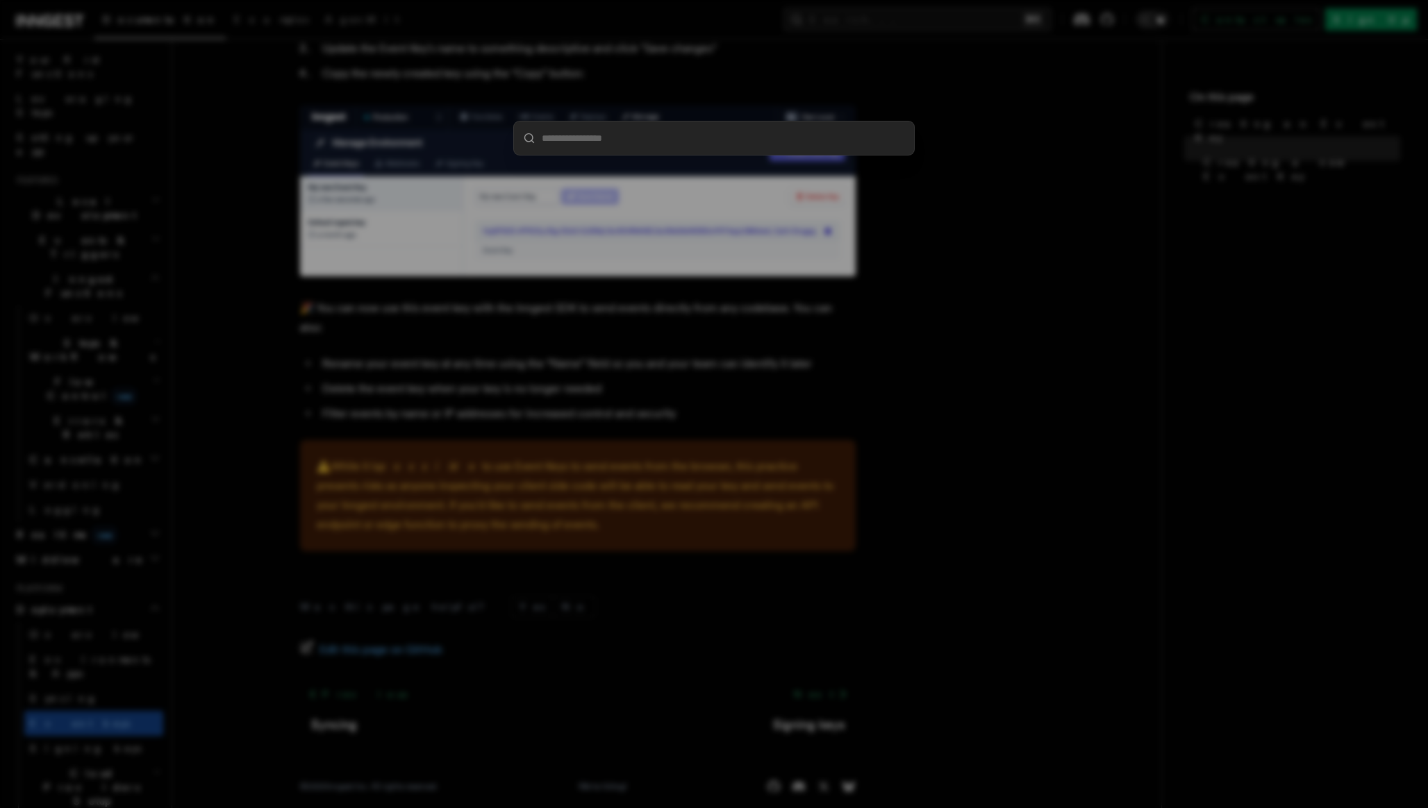
click at [991, 176] on div at bounding box center [714, 404] width 1428 height 808
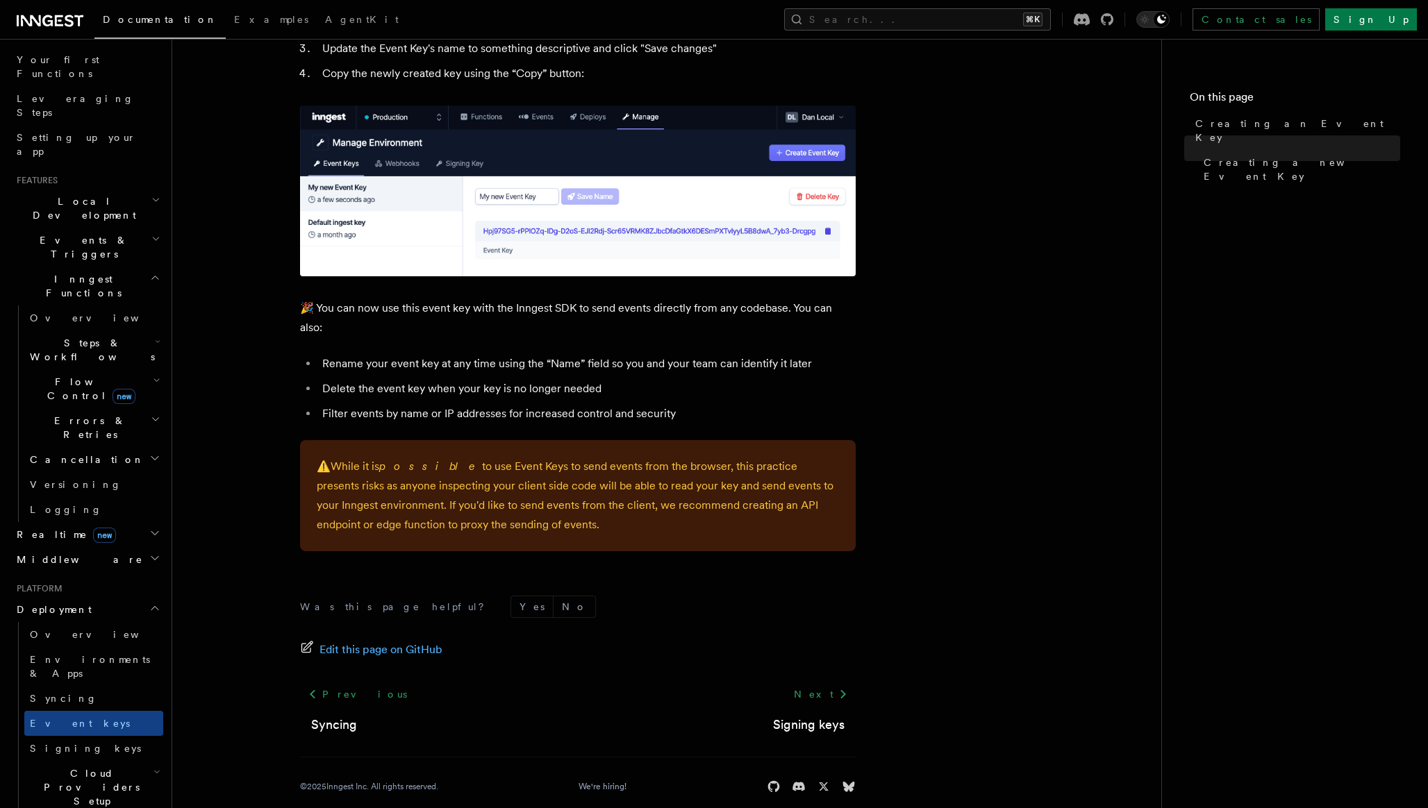
scroll to position [0, 0]
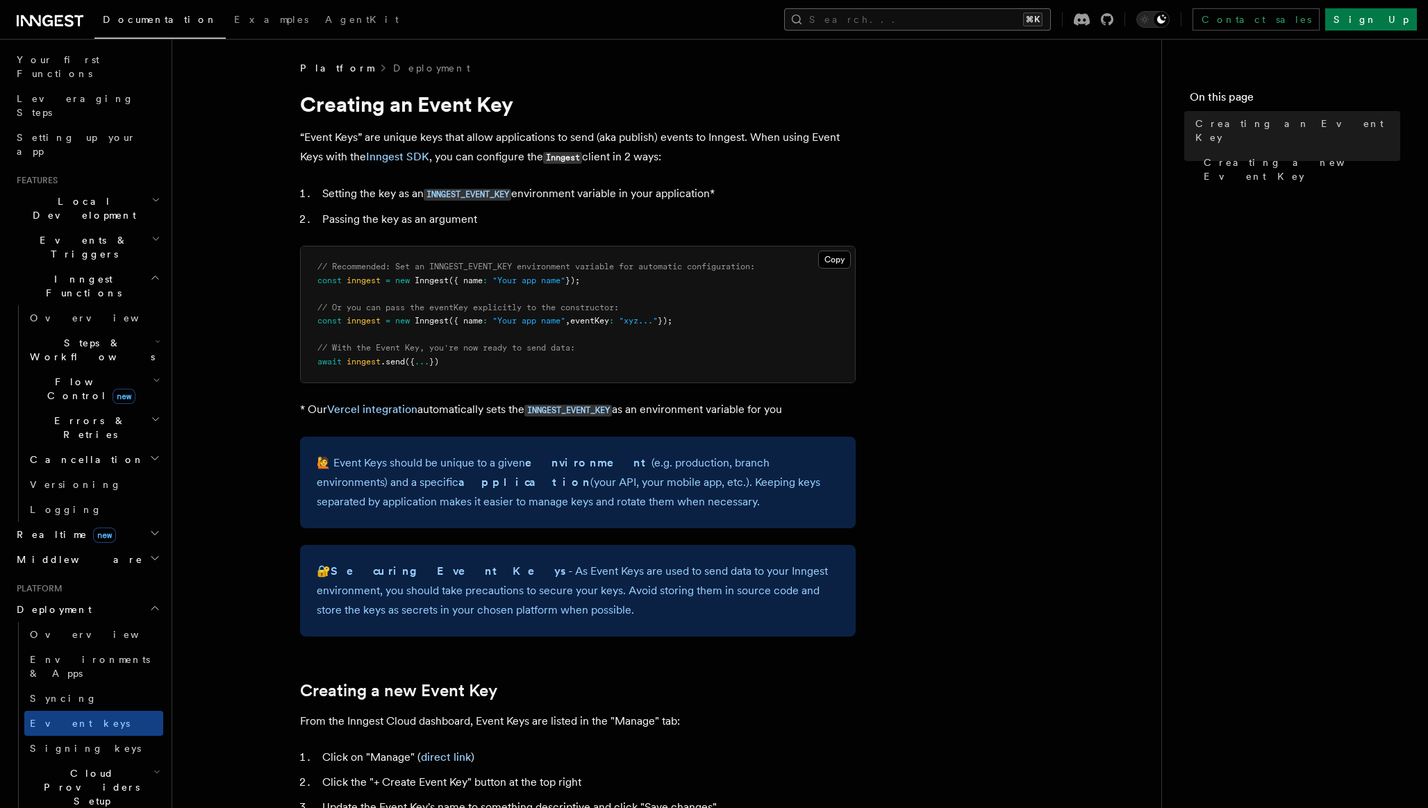
click at [974, 13] on button "Search... ⌘K" at bounding box center [917, 19] width 267 height 22
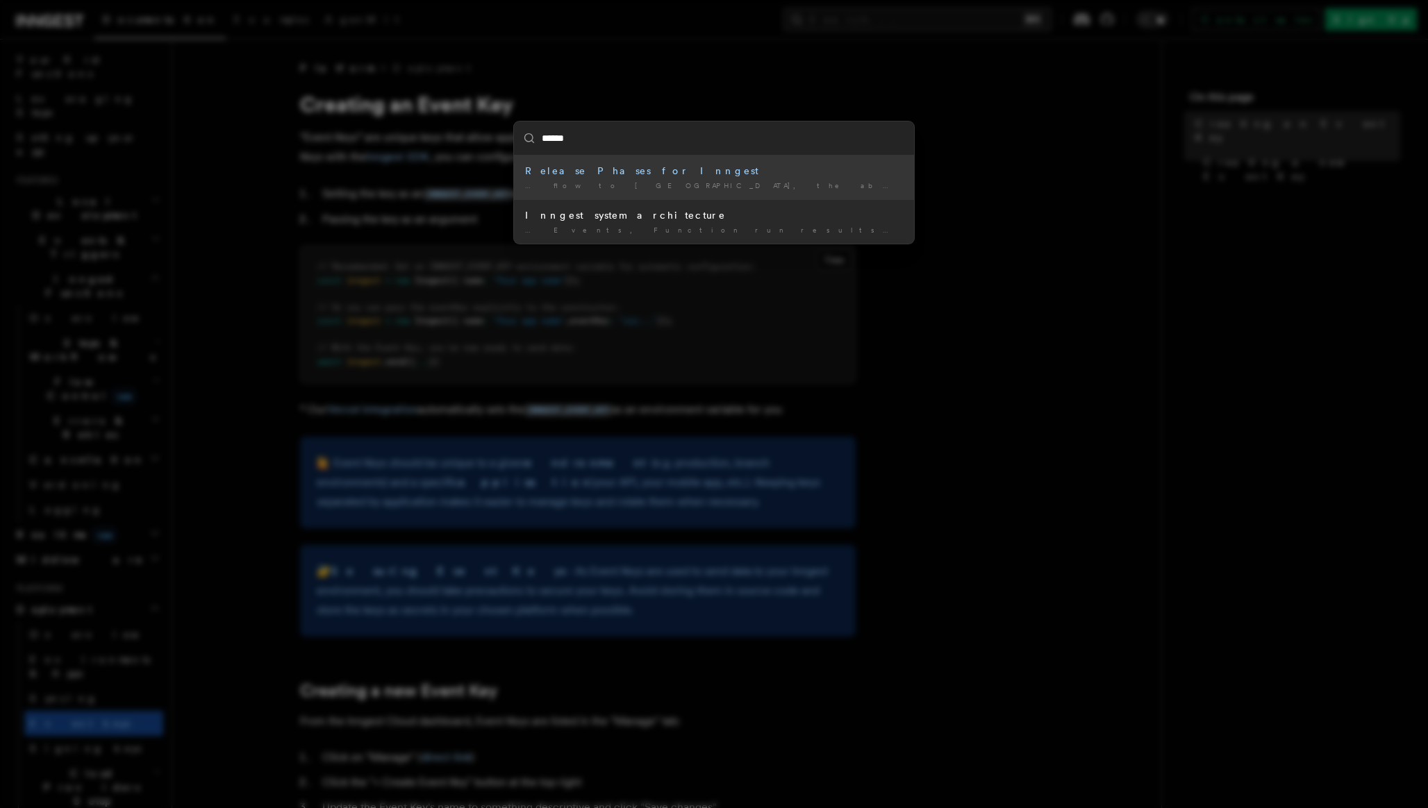
type input "*******"
click at [622, 169] on div "Inngest system architecture" at bounding box center [714, 171] width 378 height 14
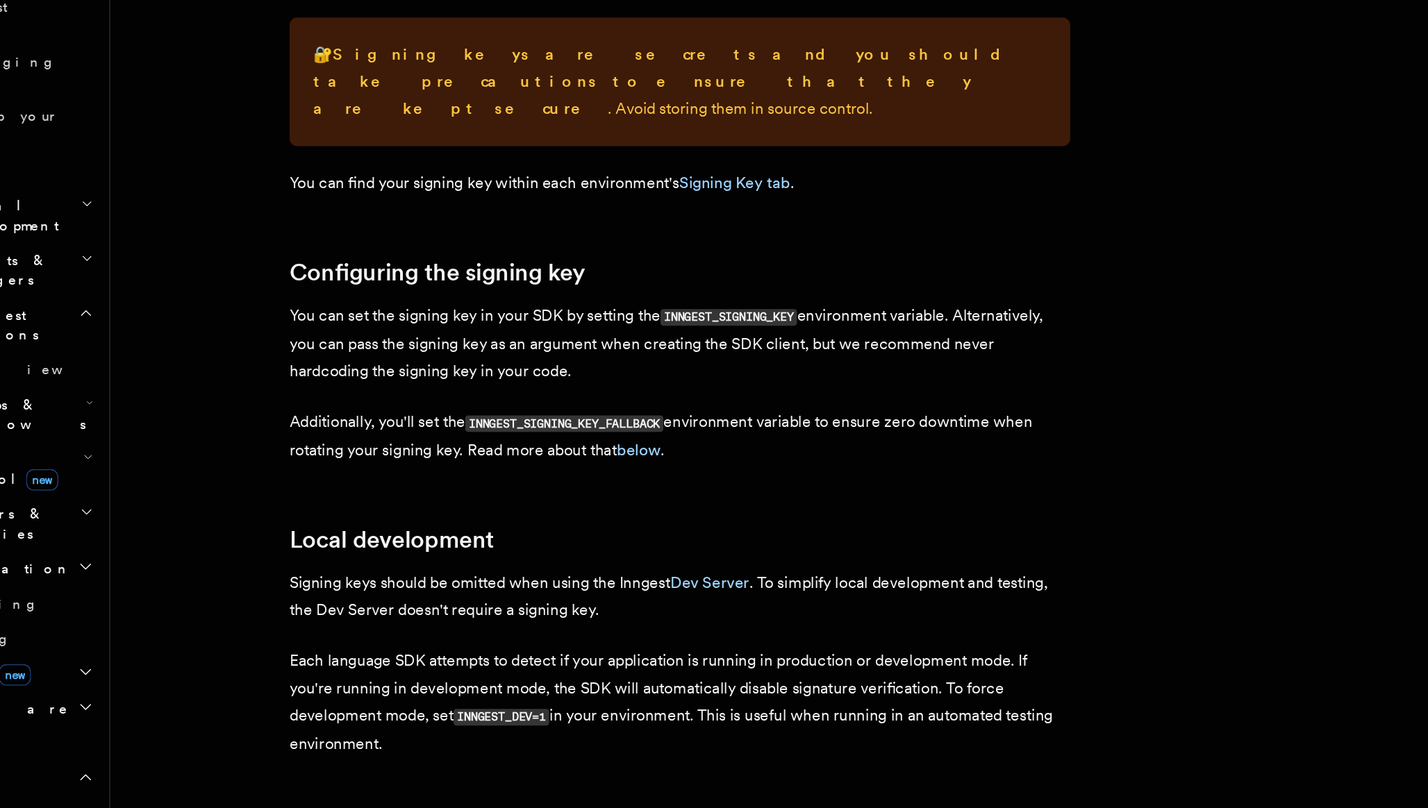
scroll to position [143, 0]
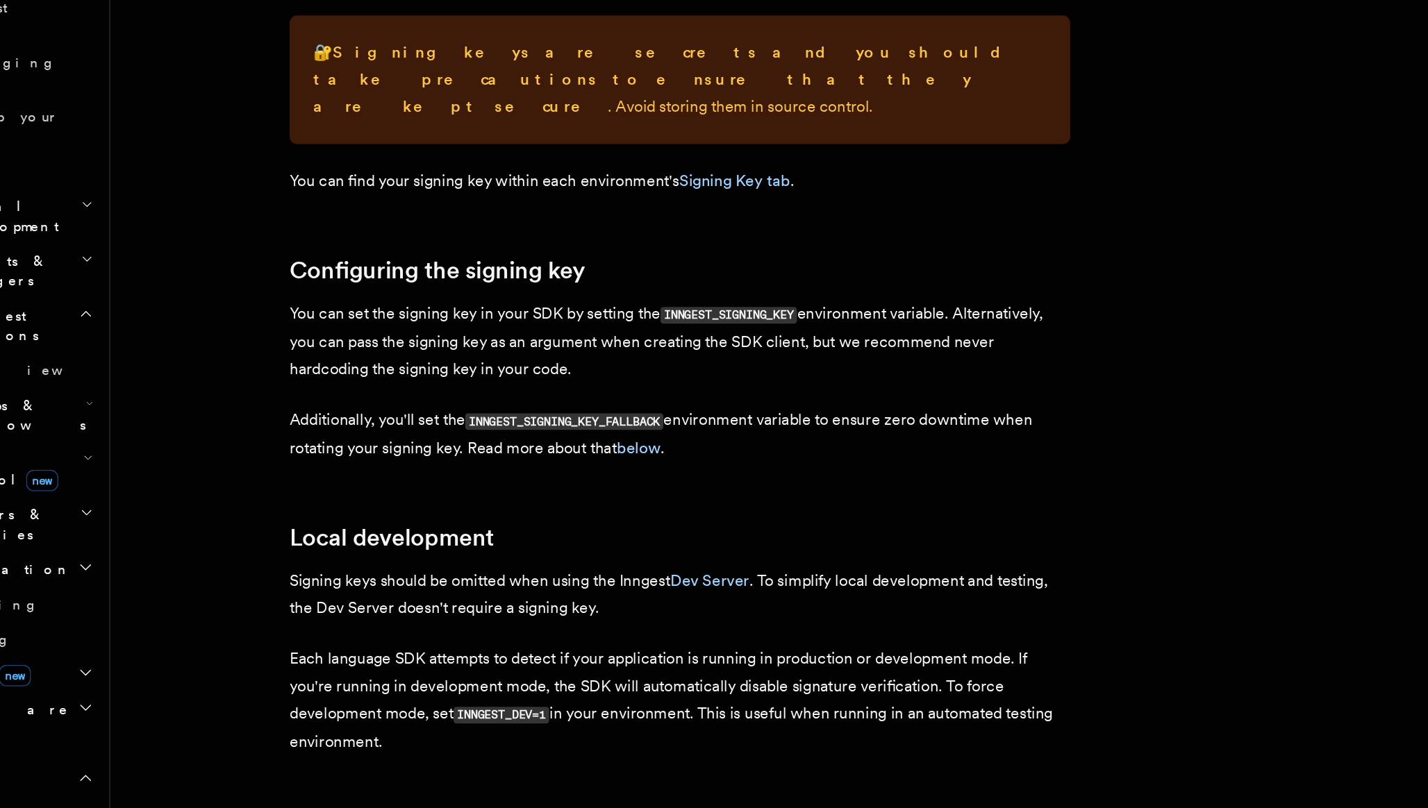
click at [623, 451] on code "INNGEST_SIGNING_KEY" at bounding box center [612, 457] width 97 height 12
copy code "INNGEST_SIGNING_KEY"
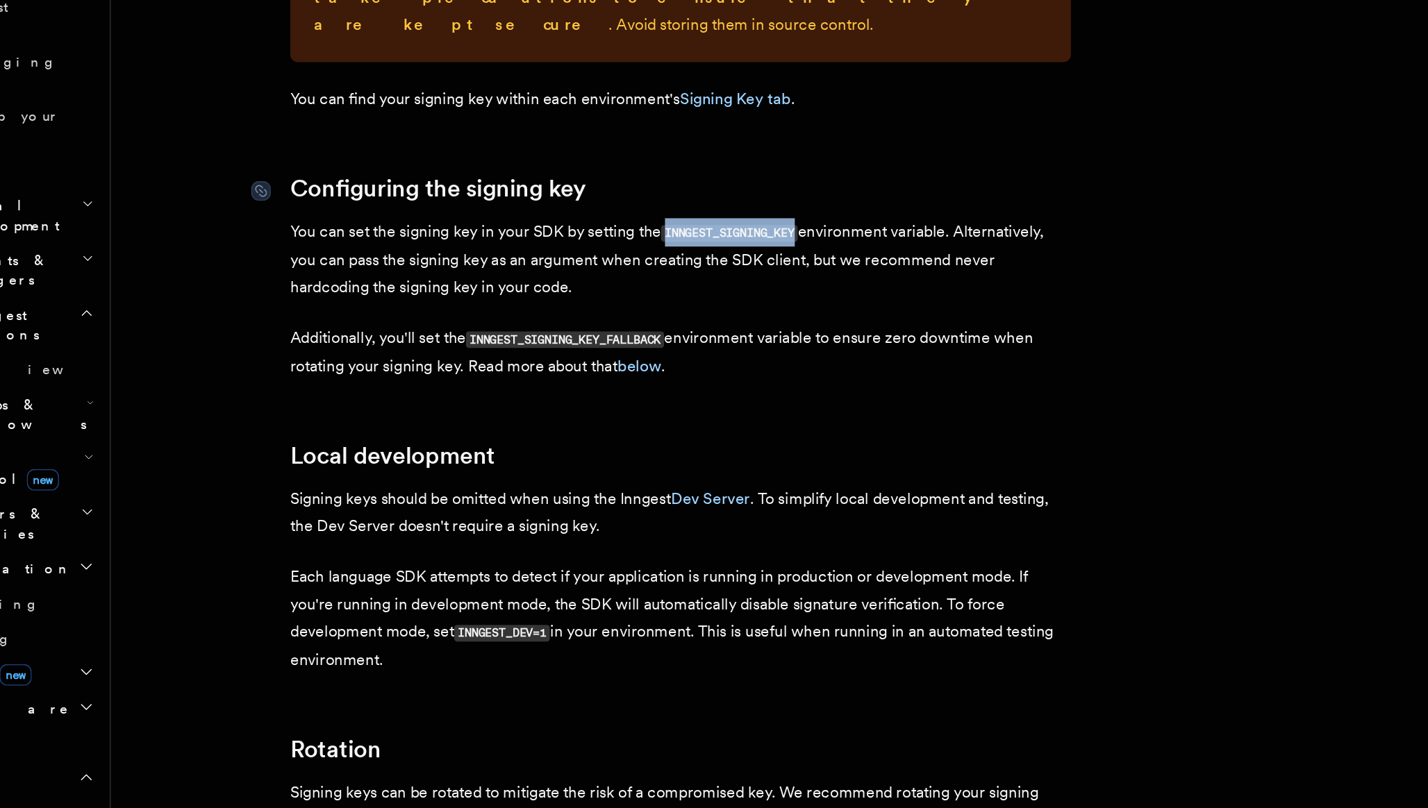
scroll to position [216, 0]
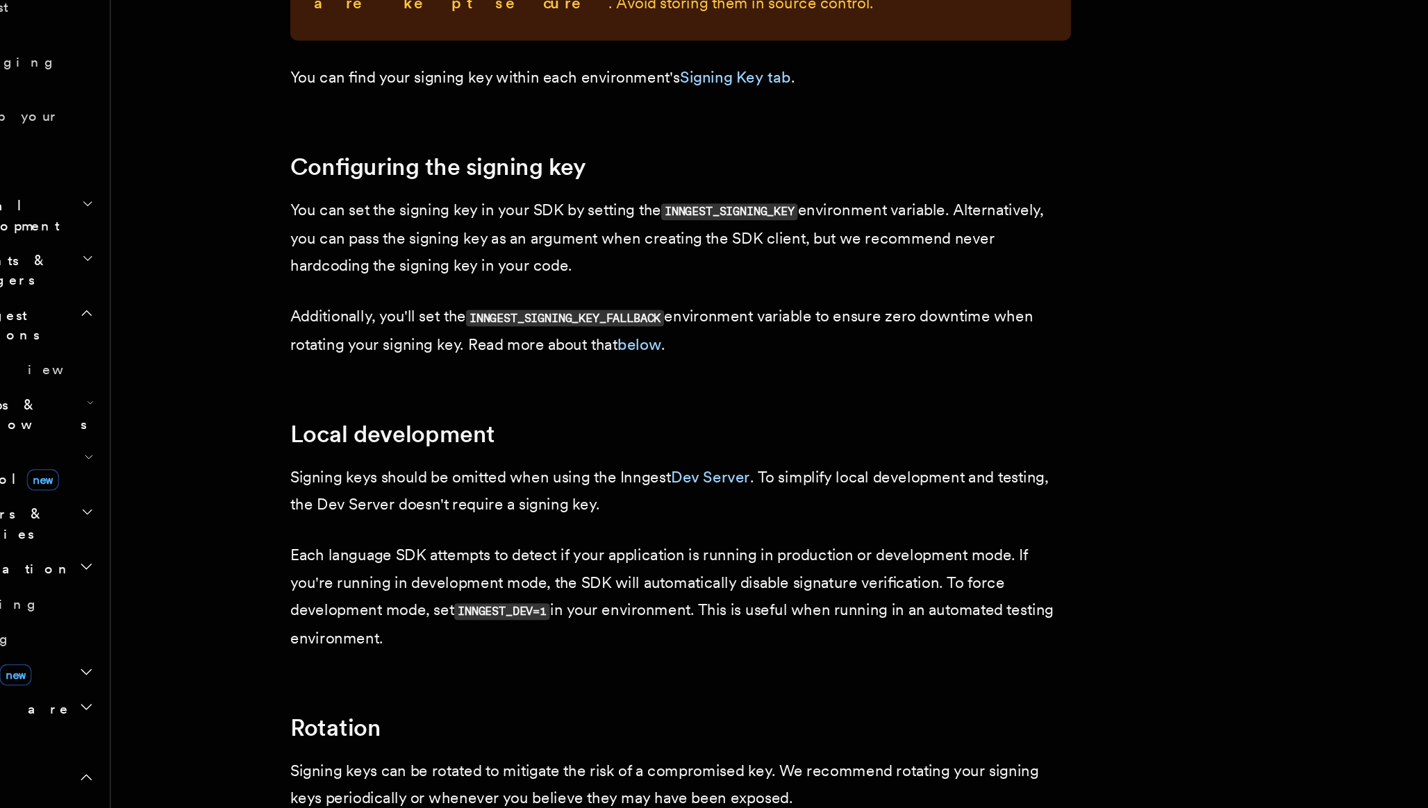
click at [436, 410] on p "You can set the signing key in your SDK by setting the INNGEST_SIGNING_KEY envi…" at bounding box center [578, 402] width 556 height 59
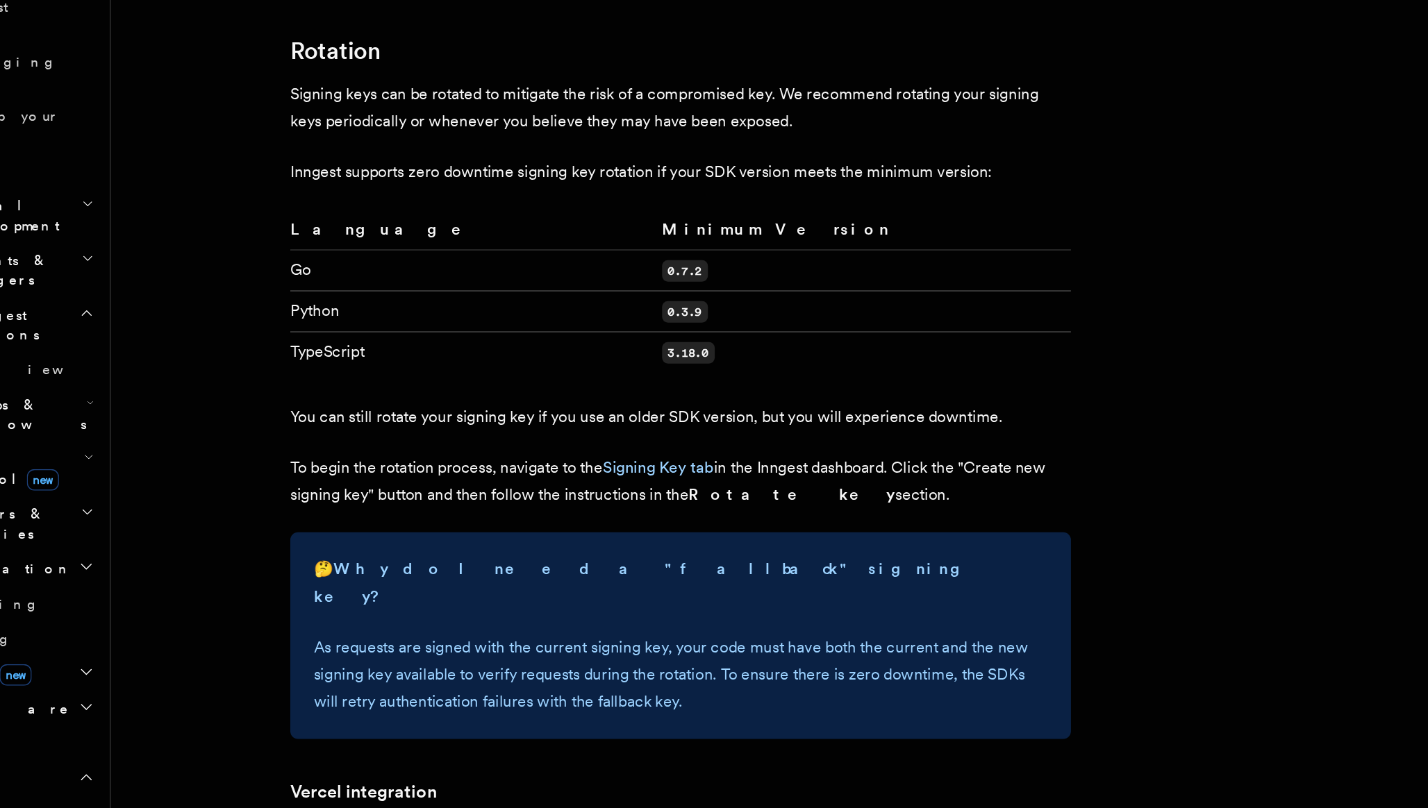
scroll to position [699, 0]
drag, startPoint x: 301, startPoint y: 510, endPoint x: 324, endPoint y: 510, distance: 22.9
click at [324, 519] on p "You can still rotate your signing key if you use an older SDK version, but you …" at bounding box center [578, 528] width 556 height 19
click at [384, 536] on article "Platform Deployment Signing keys Inngest uses signing keys to secure communicat…" at bounding box center [666, 409] width 945 height 2095
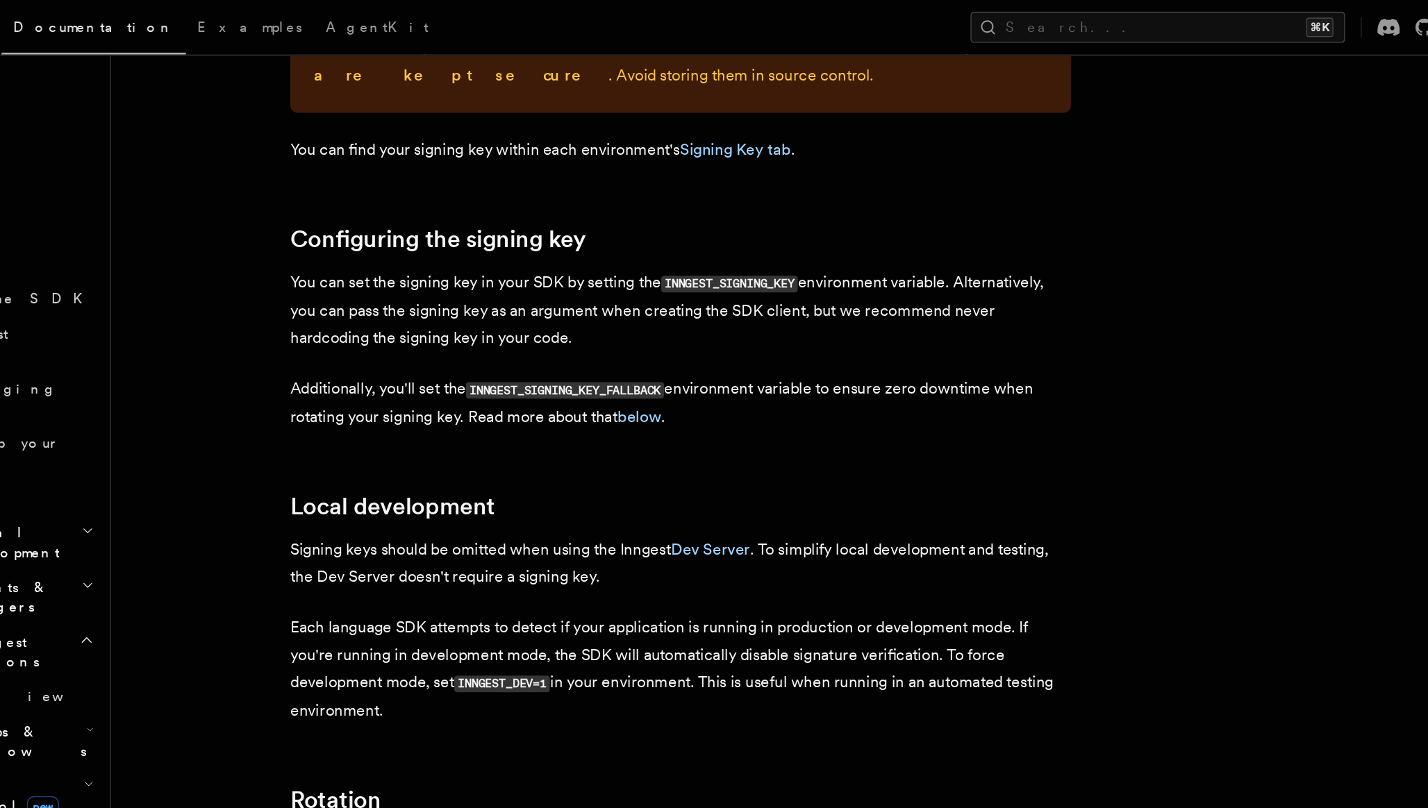
scroll to position [352, 0]
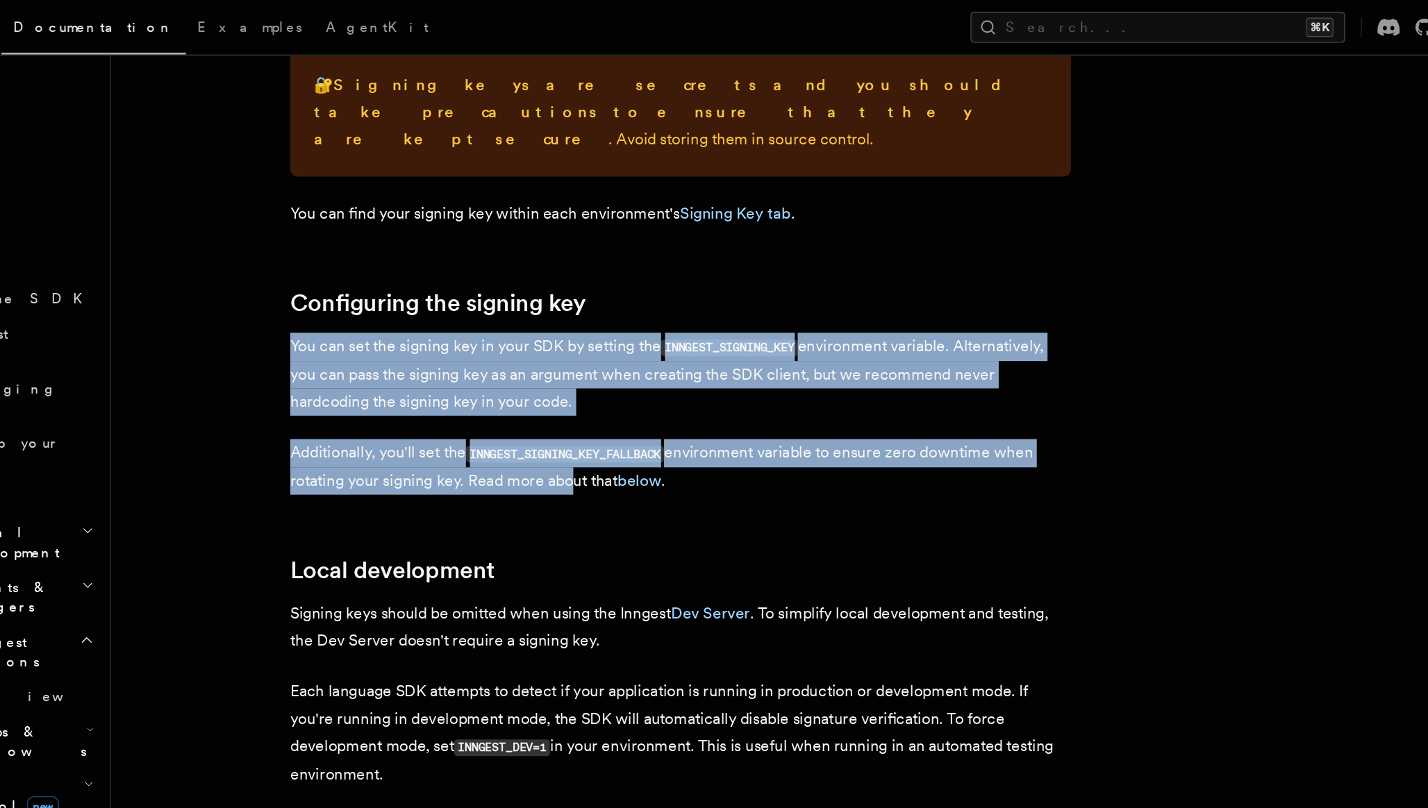
drag, startPoint x: 301, startPoint y: 223, endPoint x: 494, endPoint y: 321, distance: 216.5
click at [494, 321] on article "Platform Deployment Signing keys Inngest uses signing keys to secure communicat…" at bounding box center [666, 756] width 945 height 2095
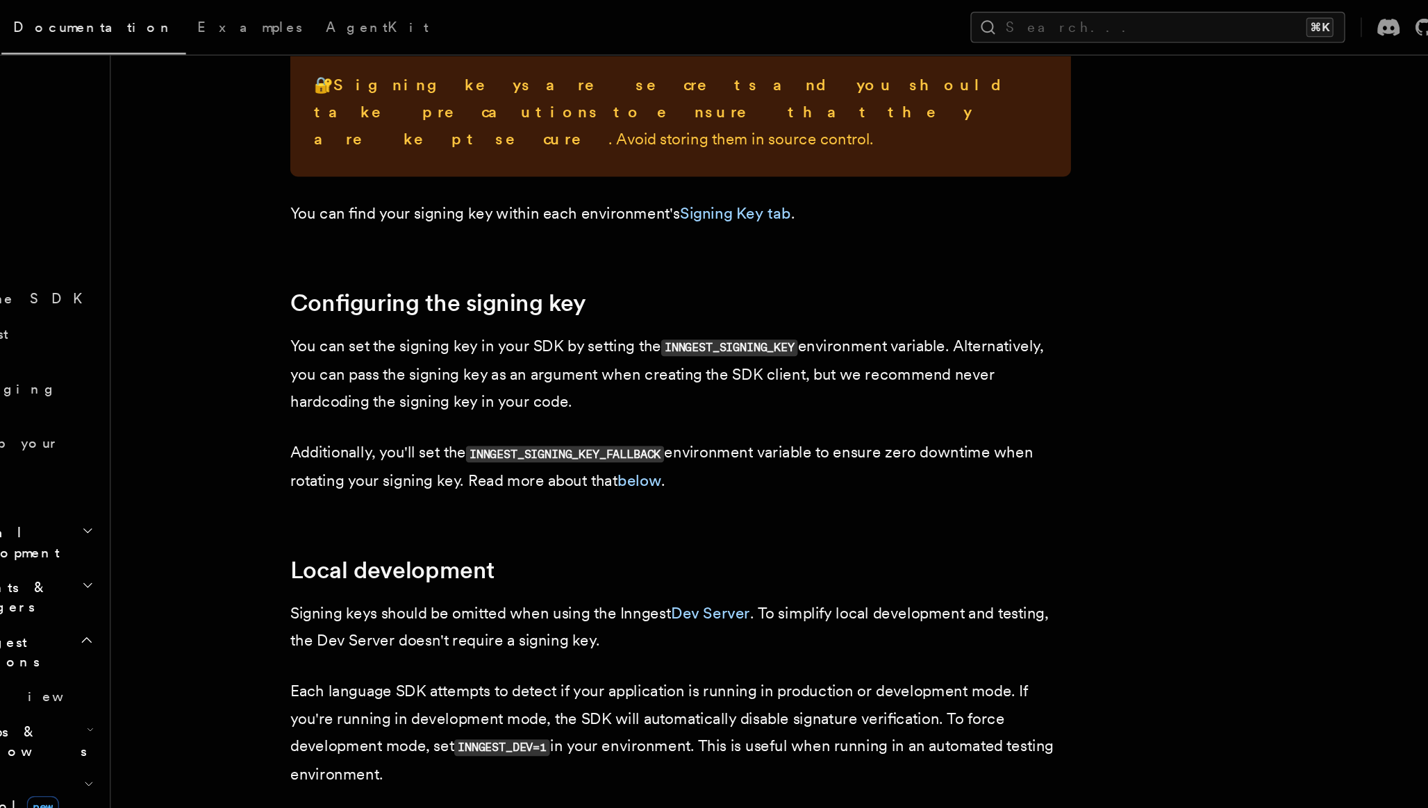
click at [604, 367] on article "Platform Deployment Signing keys Inngest uses signing keys to secure communicat…" at bounding box center [666, 756] width 945 height 2095
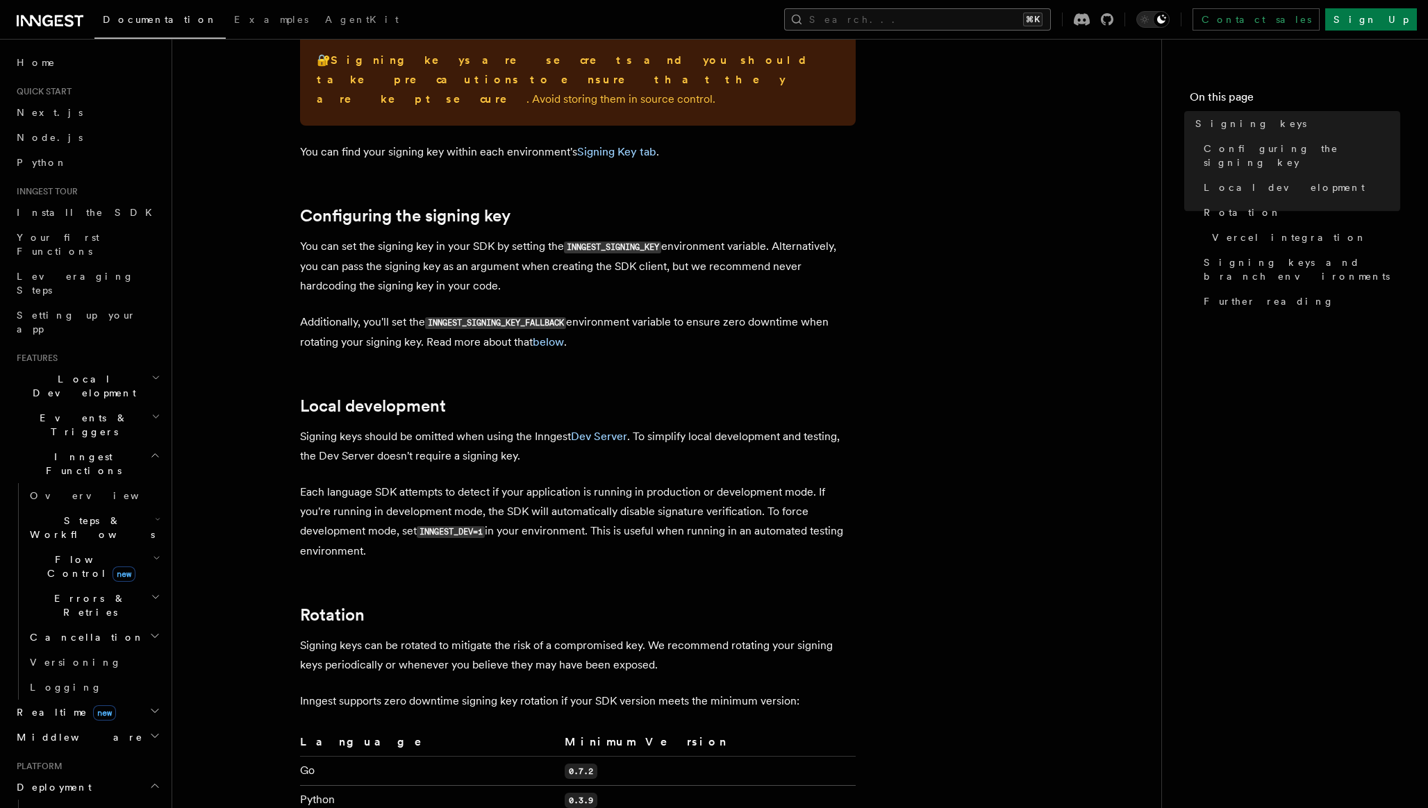
click at [956, 18] on button "Search... ⌘K" at bounding box center [917, 19] width 267 height 22
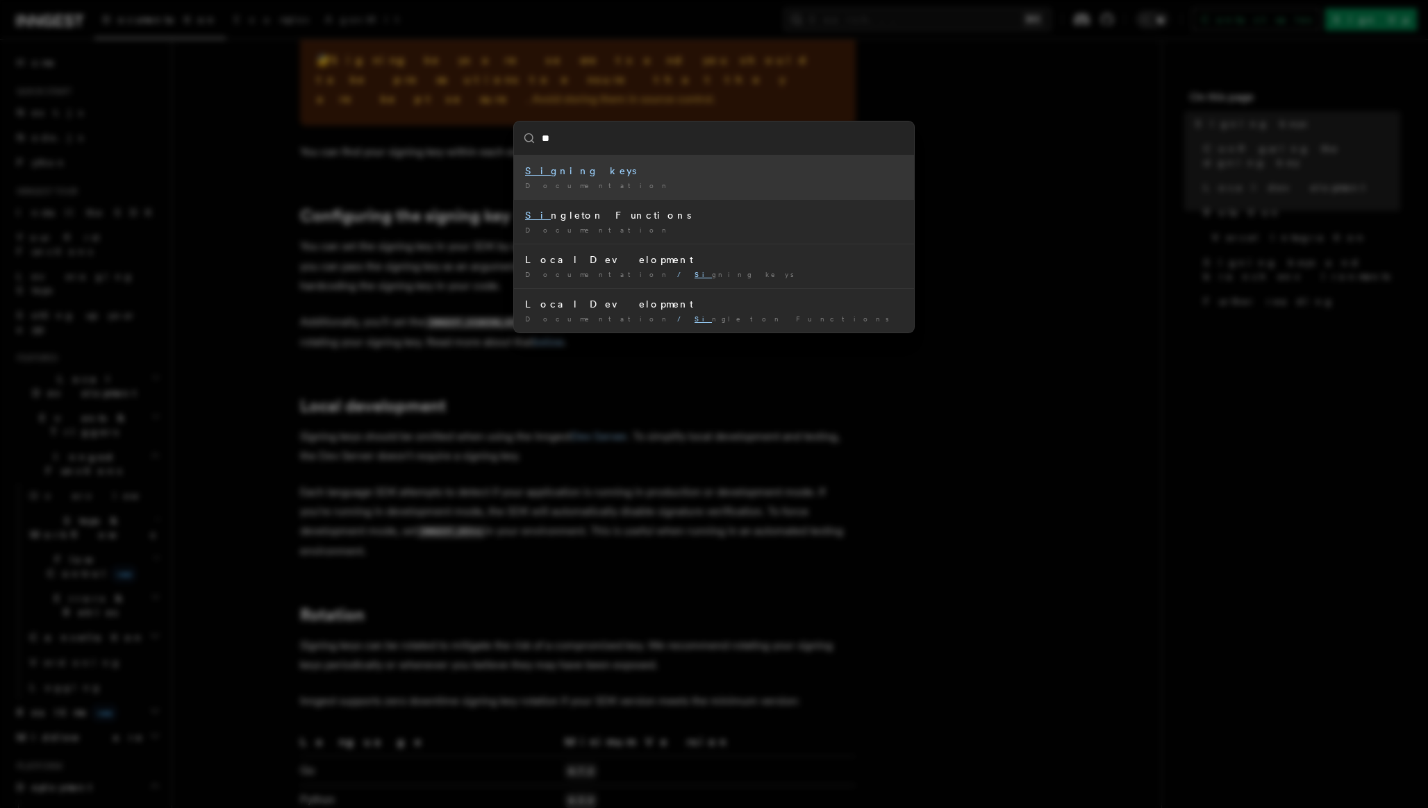
type input "*"
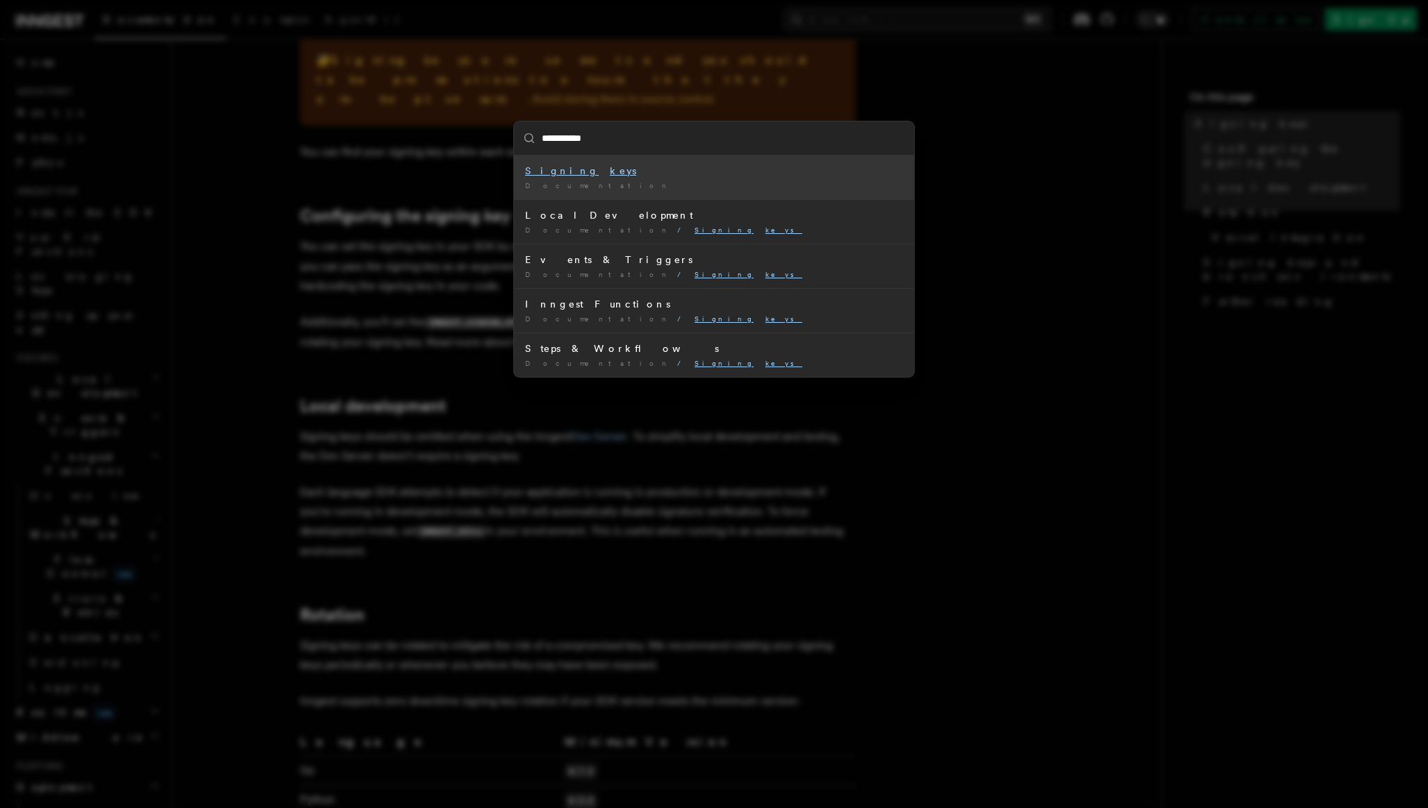
type input "**********"
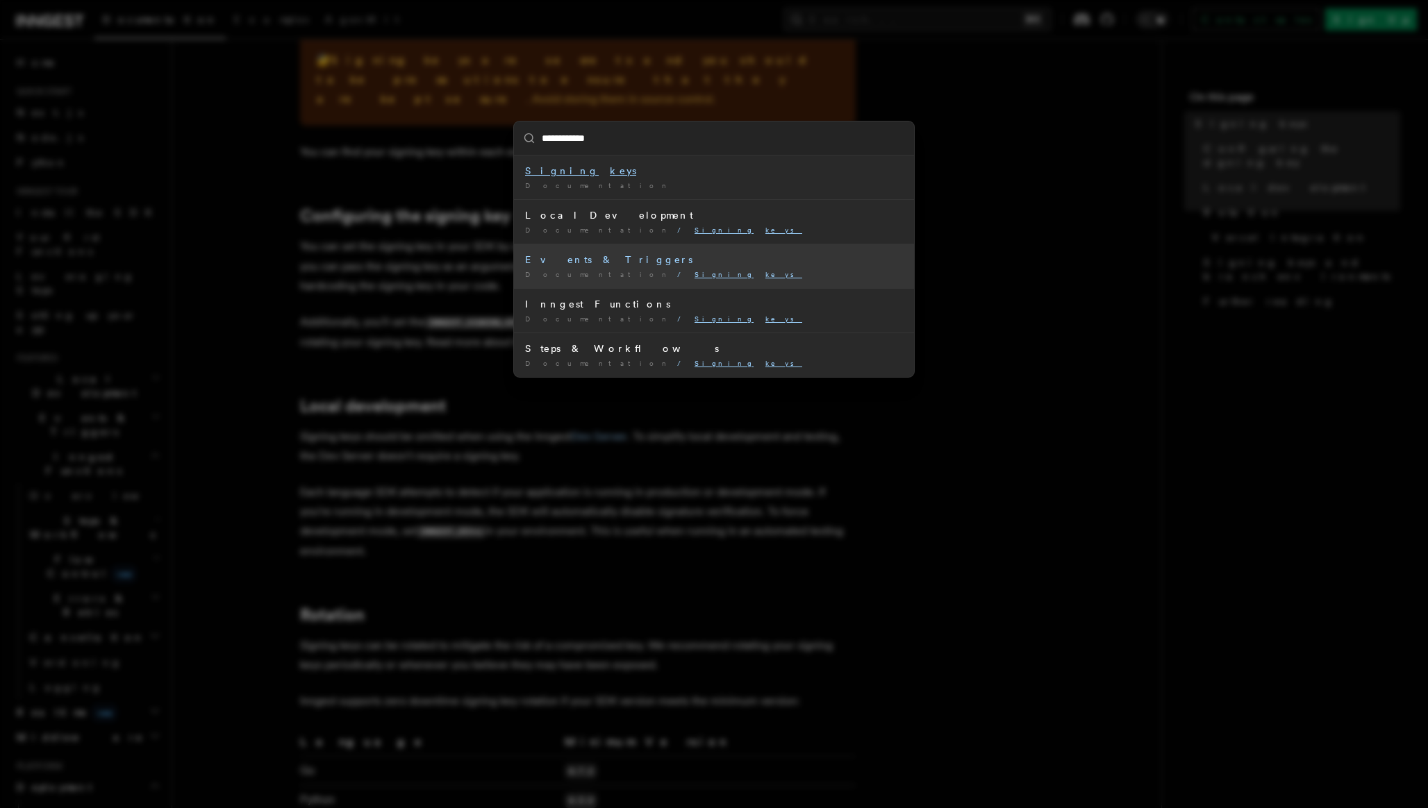
click at [614, 259] on div "Events & Triggers" at bounding box center [714, 260] width 378 height 14
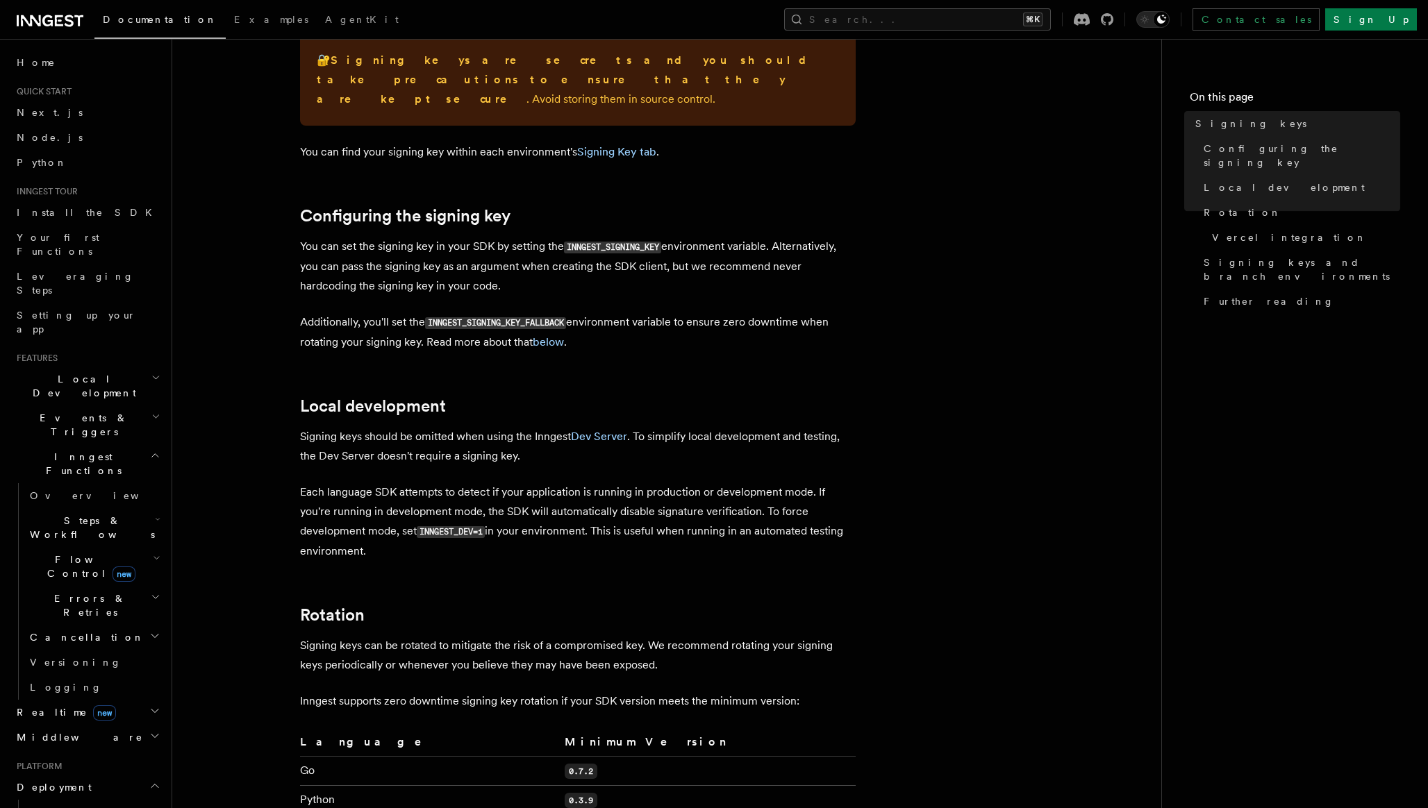
scroll to position [311, 0]
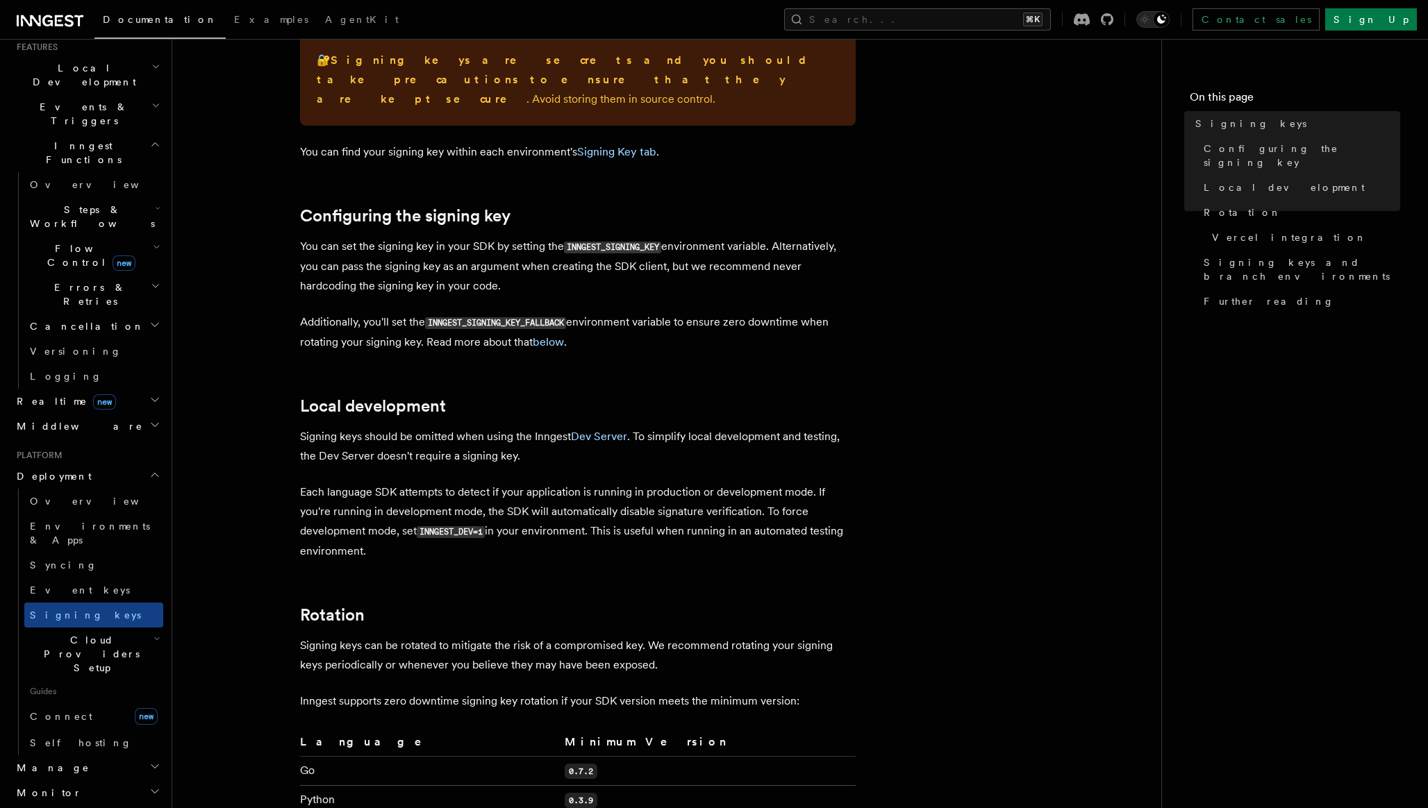
click at [655, 283] on article "Platform Deployment Signing keys Inngest uses signing keys to secure communicat…" at bounding box center [666, 756] width 945 height 2095
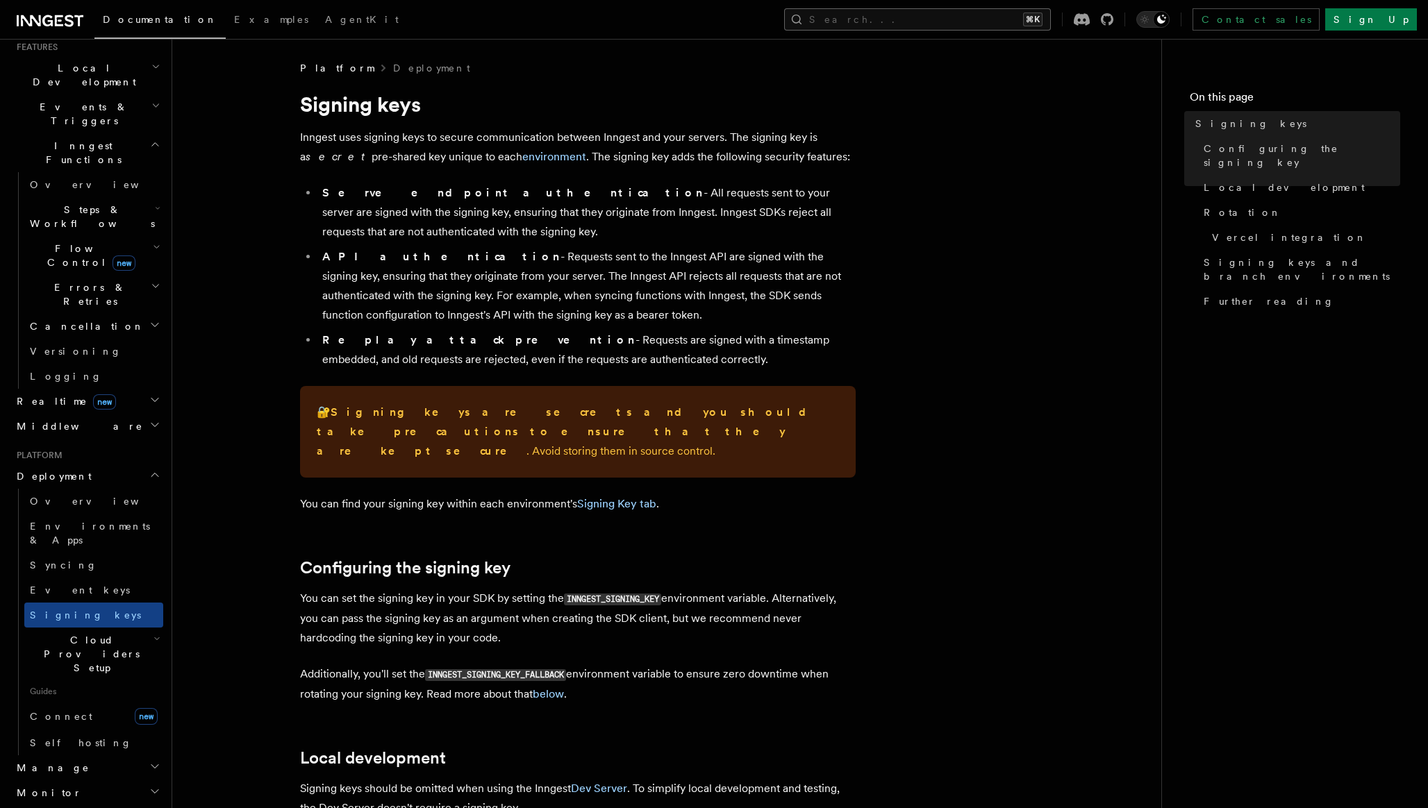
click at [956, 20] on button "Search... ⌘K" at bounding box center [917, 19] width 267 height 22
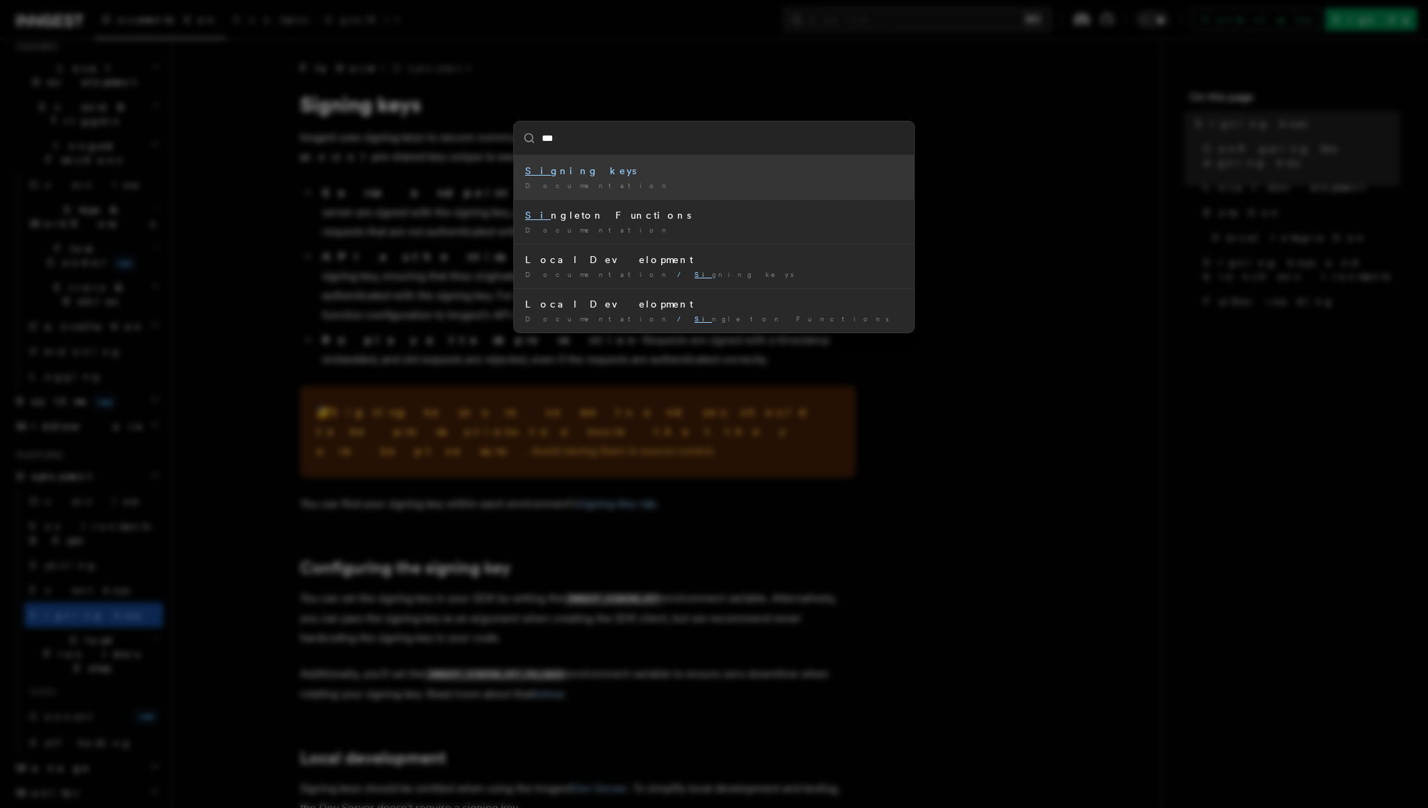
type input "****"
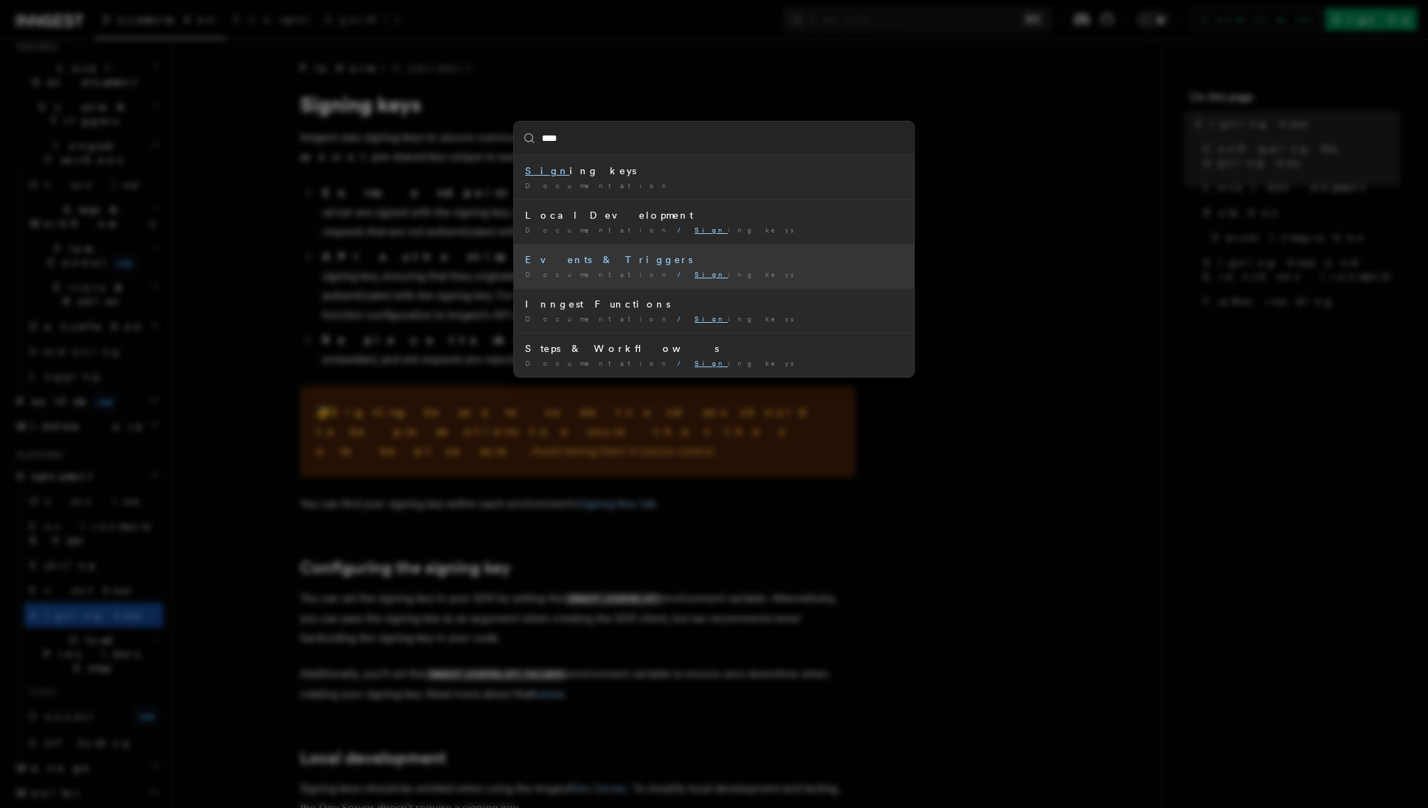
click at [626, 266] on li "Events & Triggers Documentation / Sign ing keys /" at bounding box center [714, 266] width 400 height 44
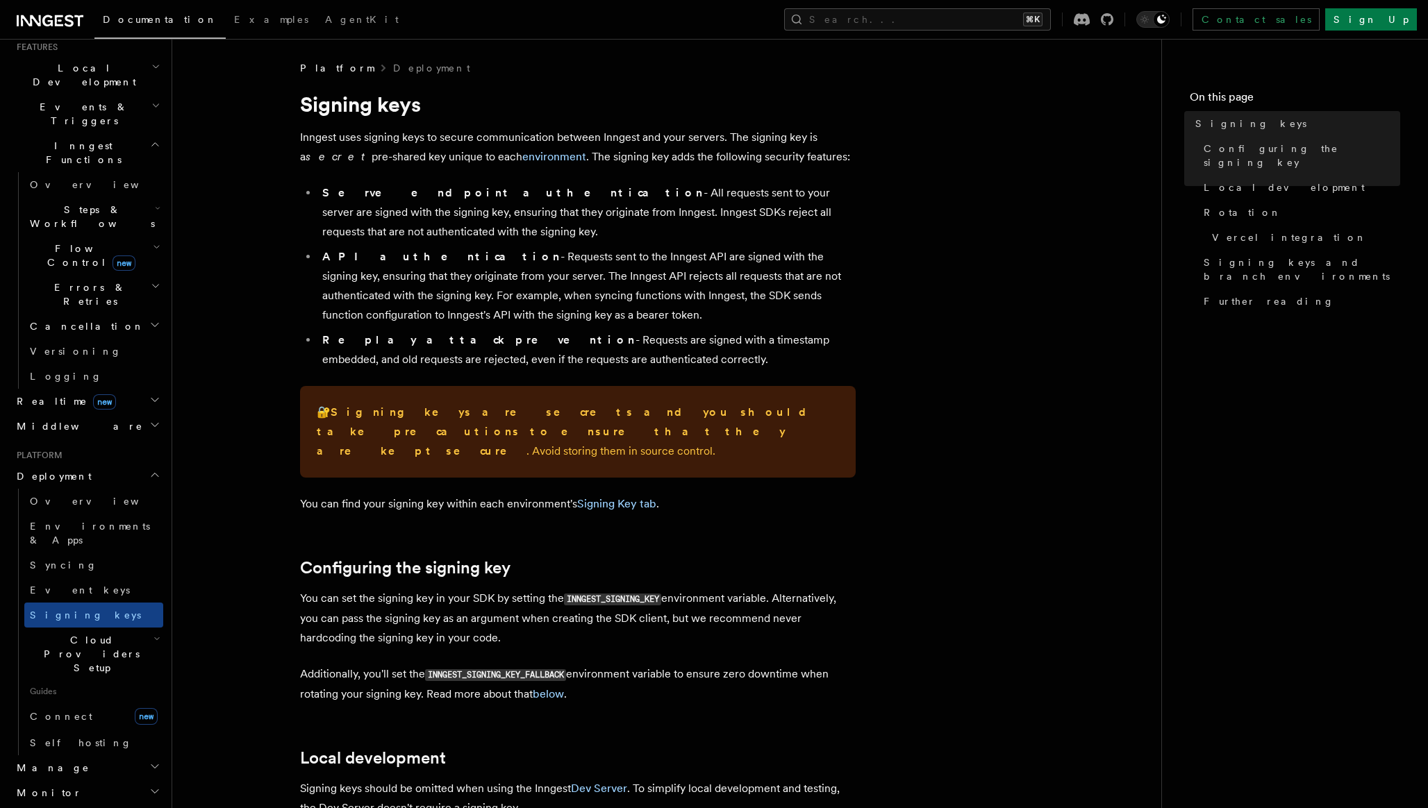
click at [154, 419] on icon "button" at bounding box center [154, 424] width 11 height 11
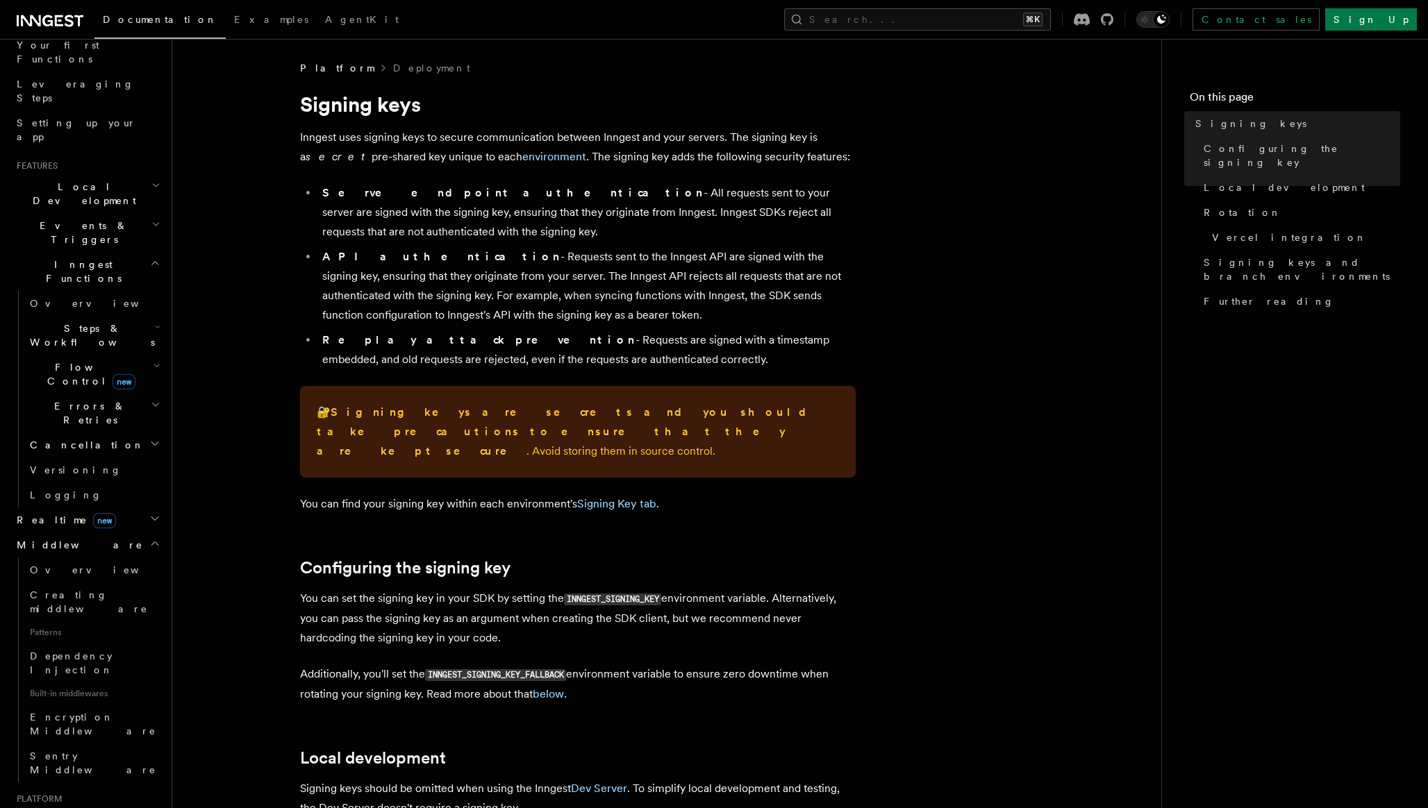
scroll to position [181, 0]
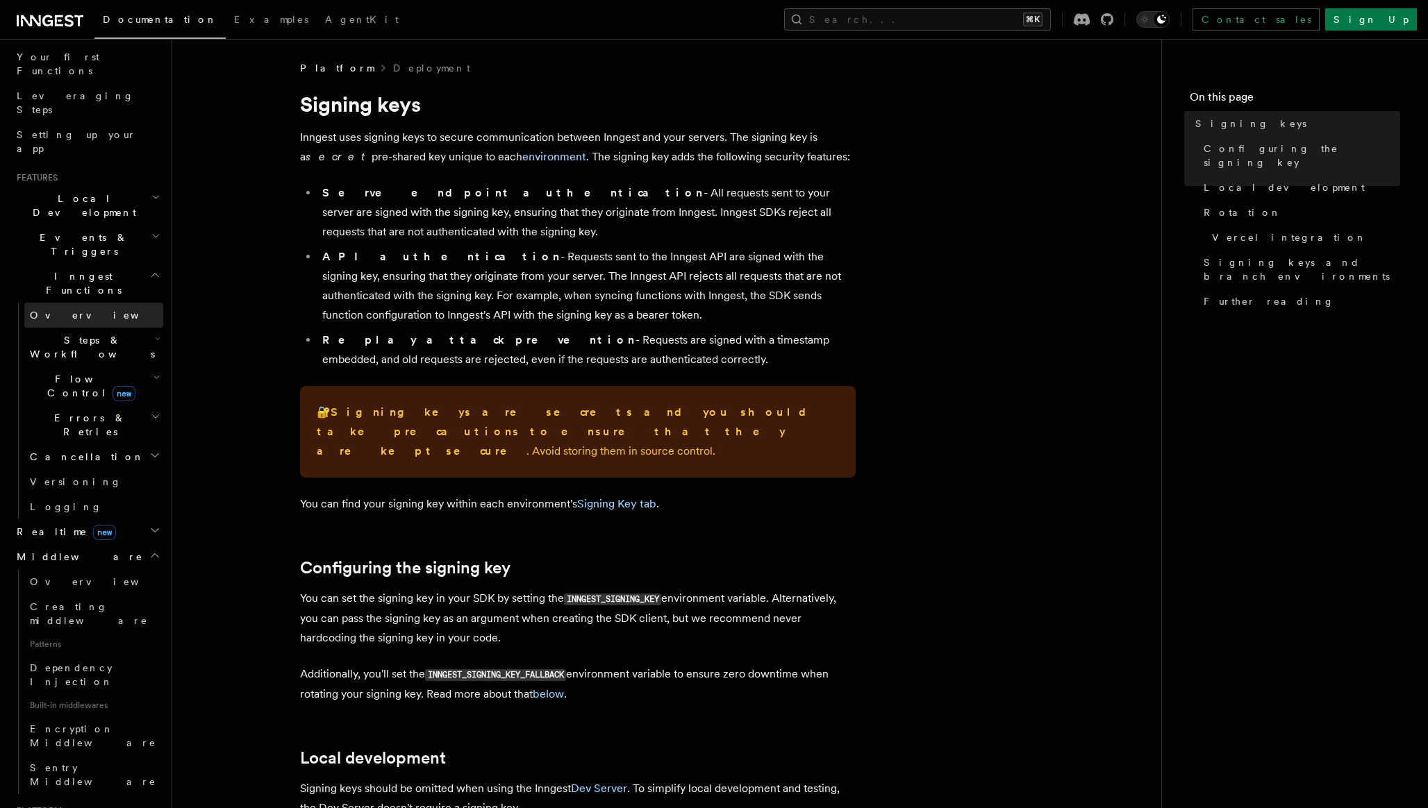
click at [91, 303] on link "Overview" at bounding box center [93, 315] width 139 height 25
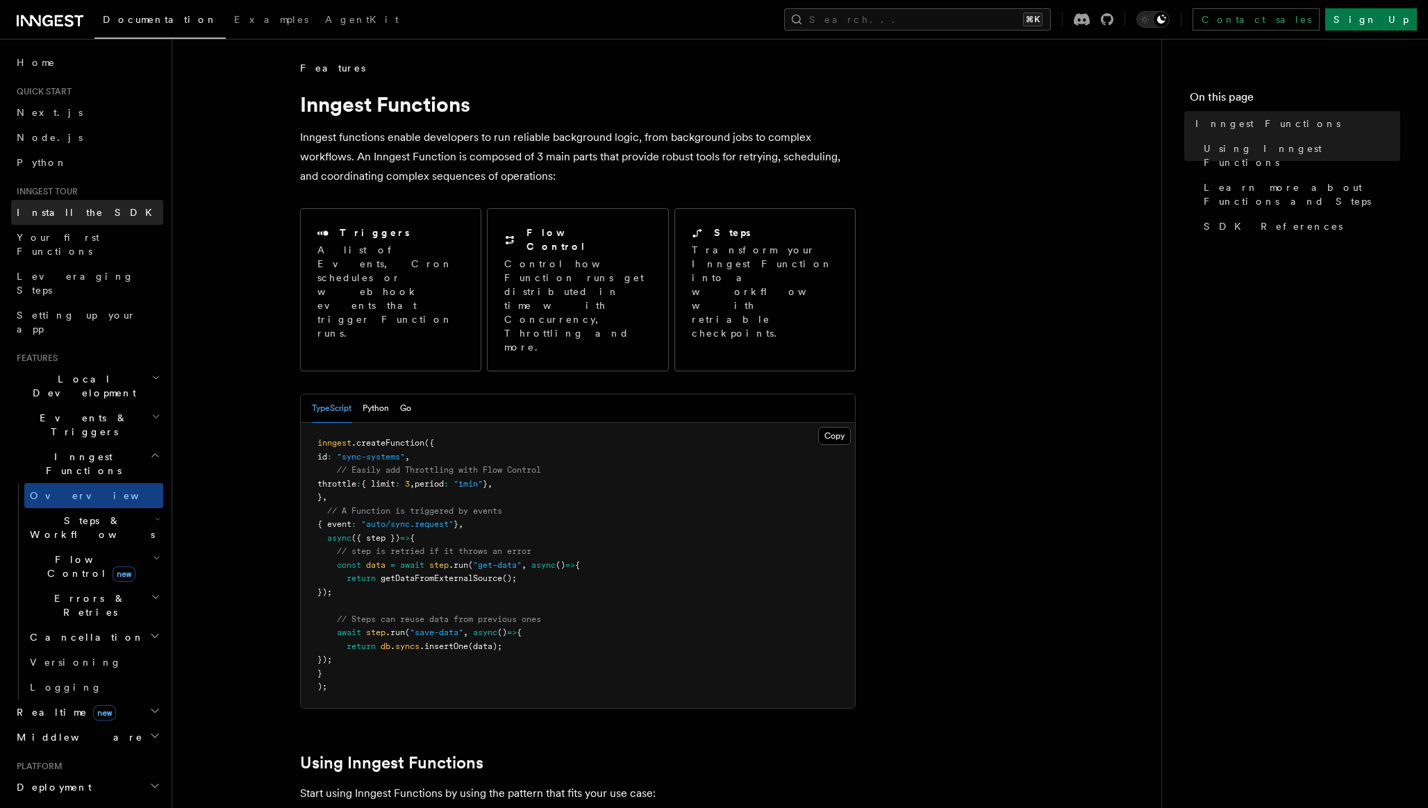
click at [83, 210] on link "Install the SDK" at bounding box center [87, 212] width 152 height 25
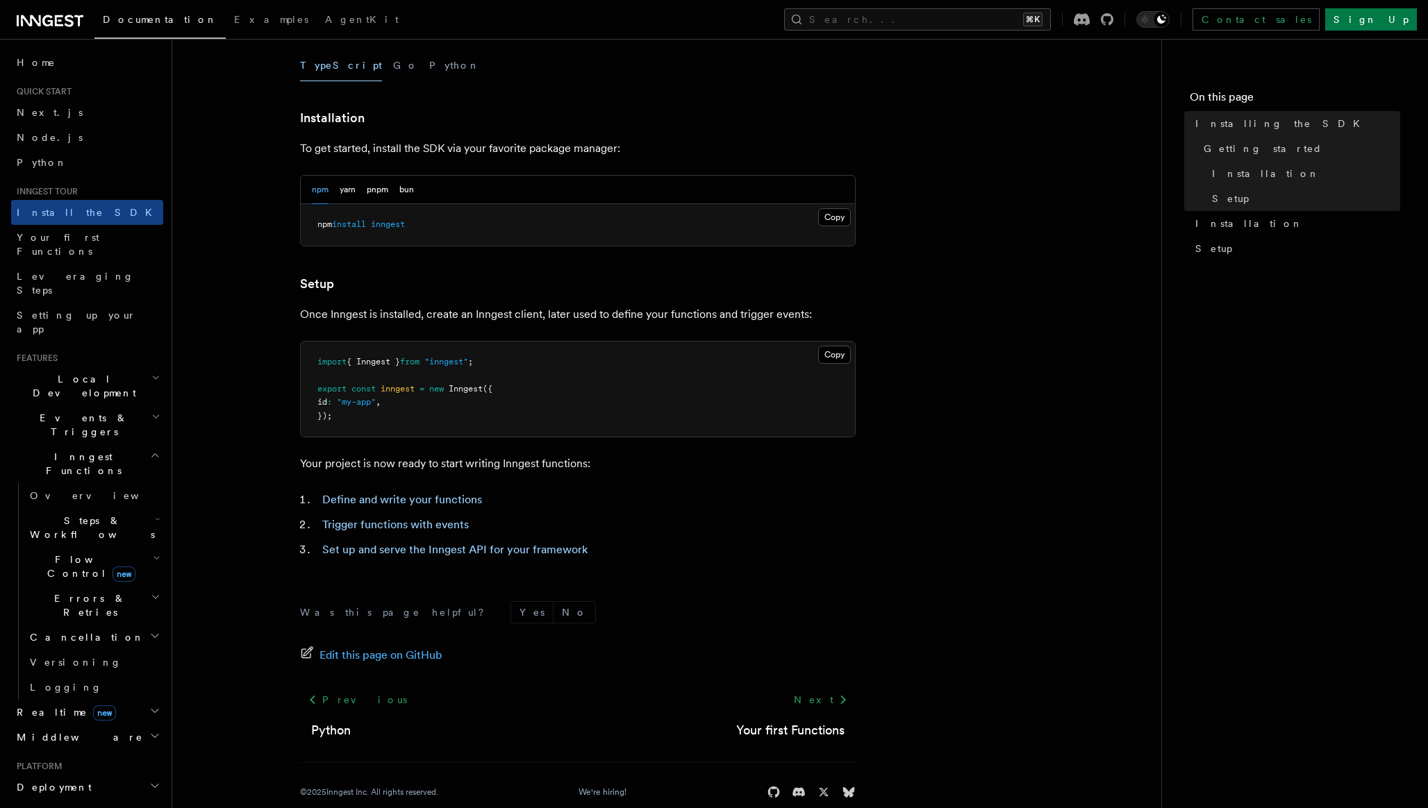
scroll to position [347, 0]
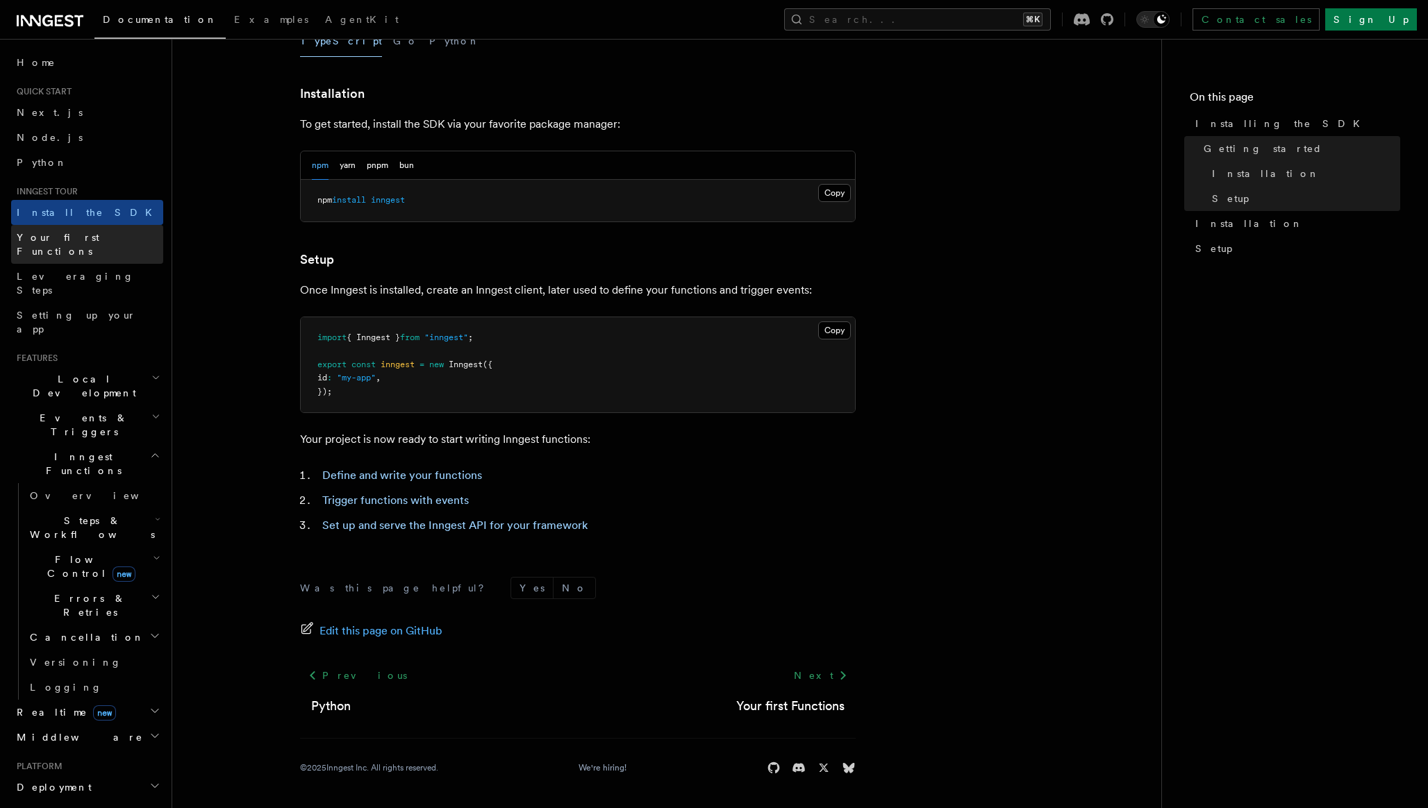
click at [96, 240] on span "Your first Functions" at bounding box center [58, 244] width 83 height 25
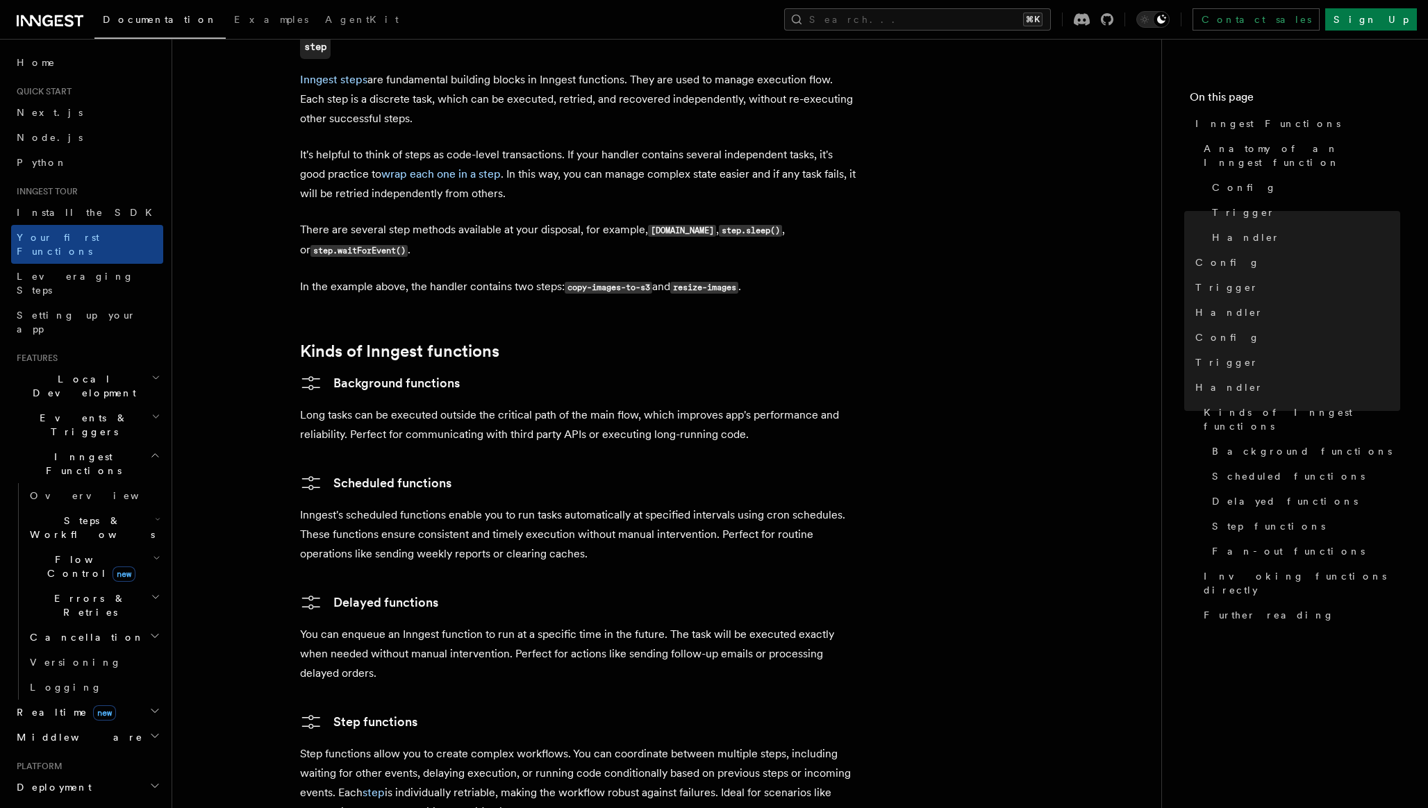
scroll to position [1074, 0]
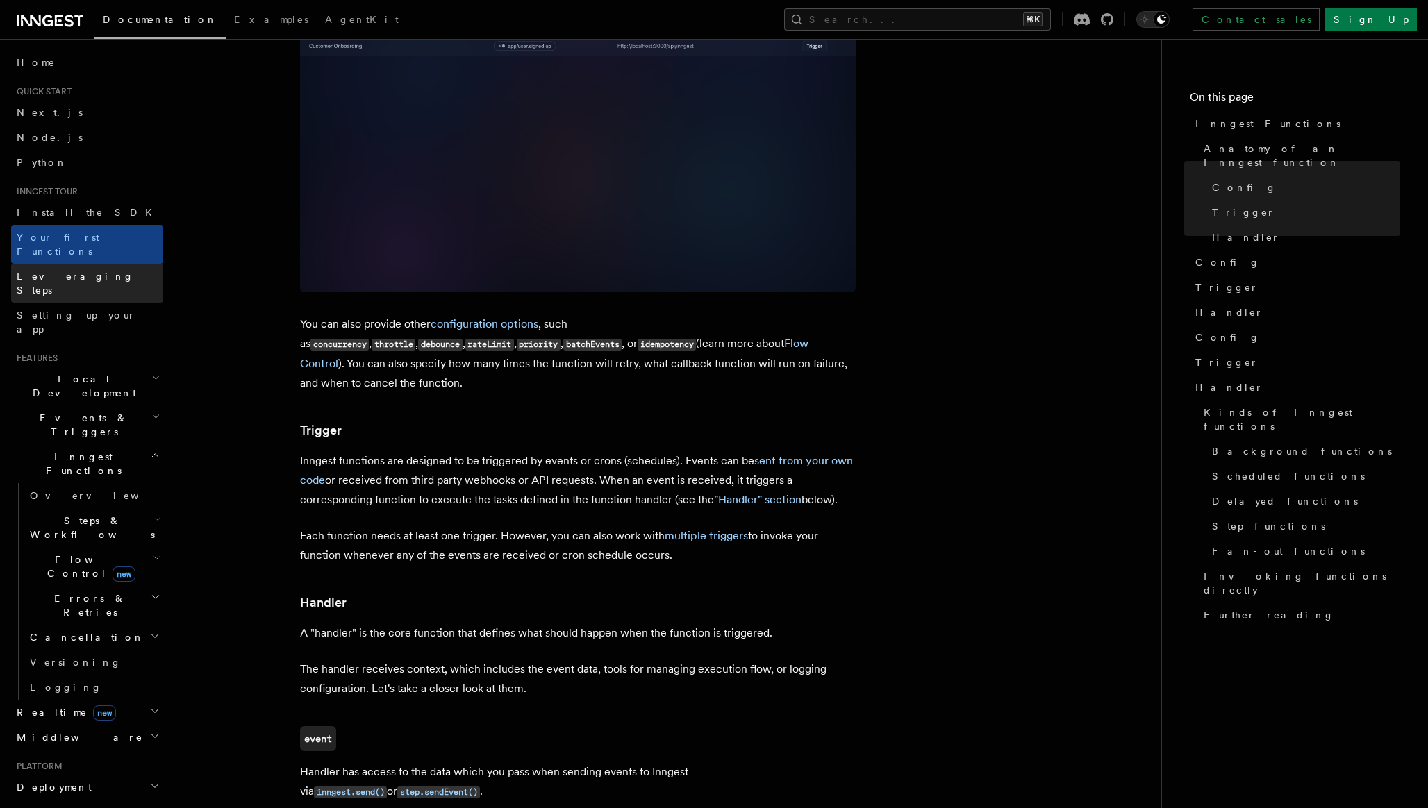
click at [94, 265] on link "Leveraging Steps" at bounding box center [87, 283] width 152 height 39
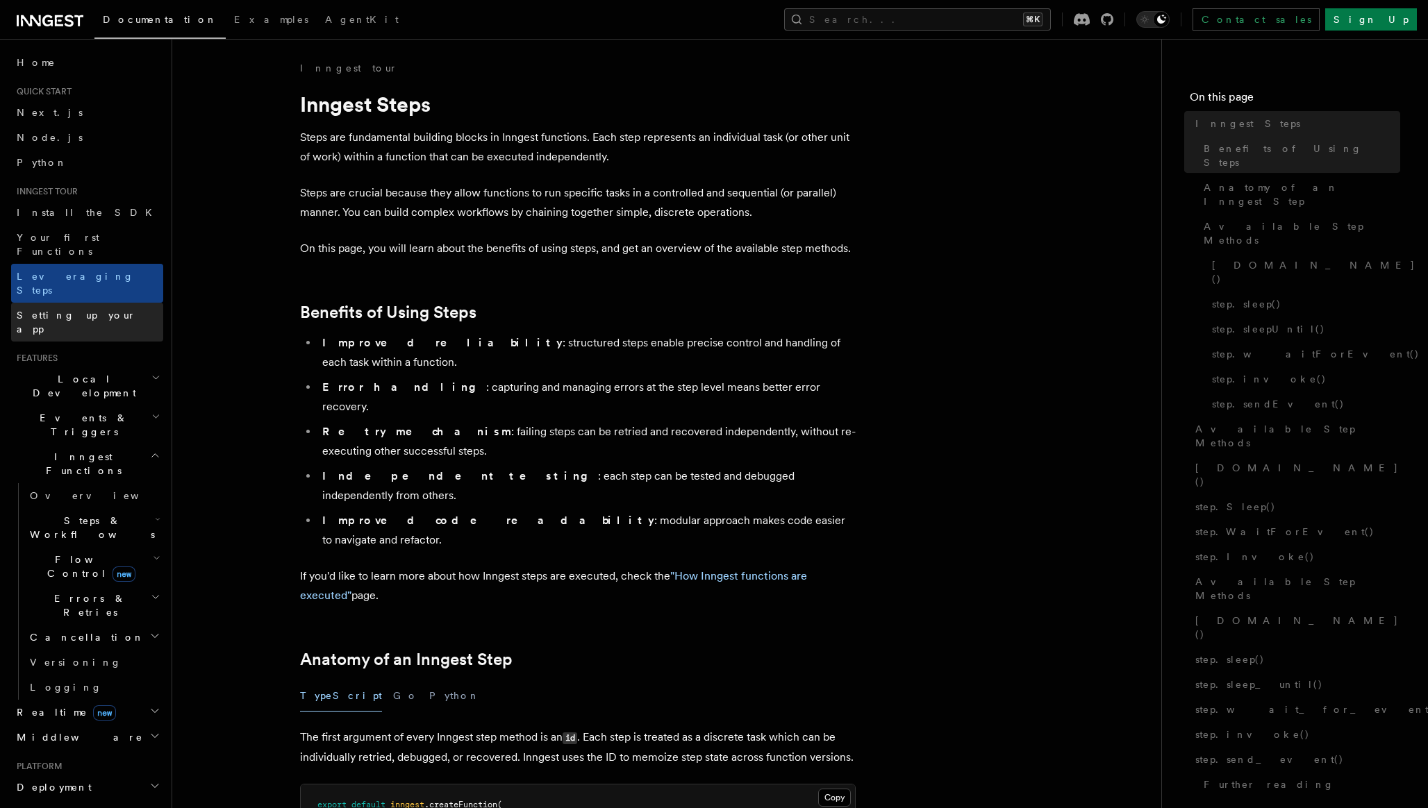
click at [94, 310] on span "Setting up your app" at bounding box center [76, 322] width 119 height 25
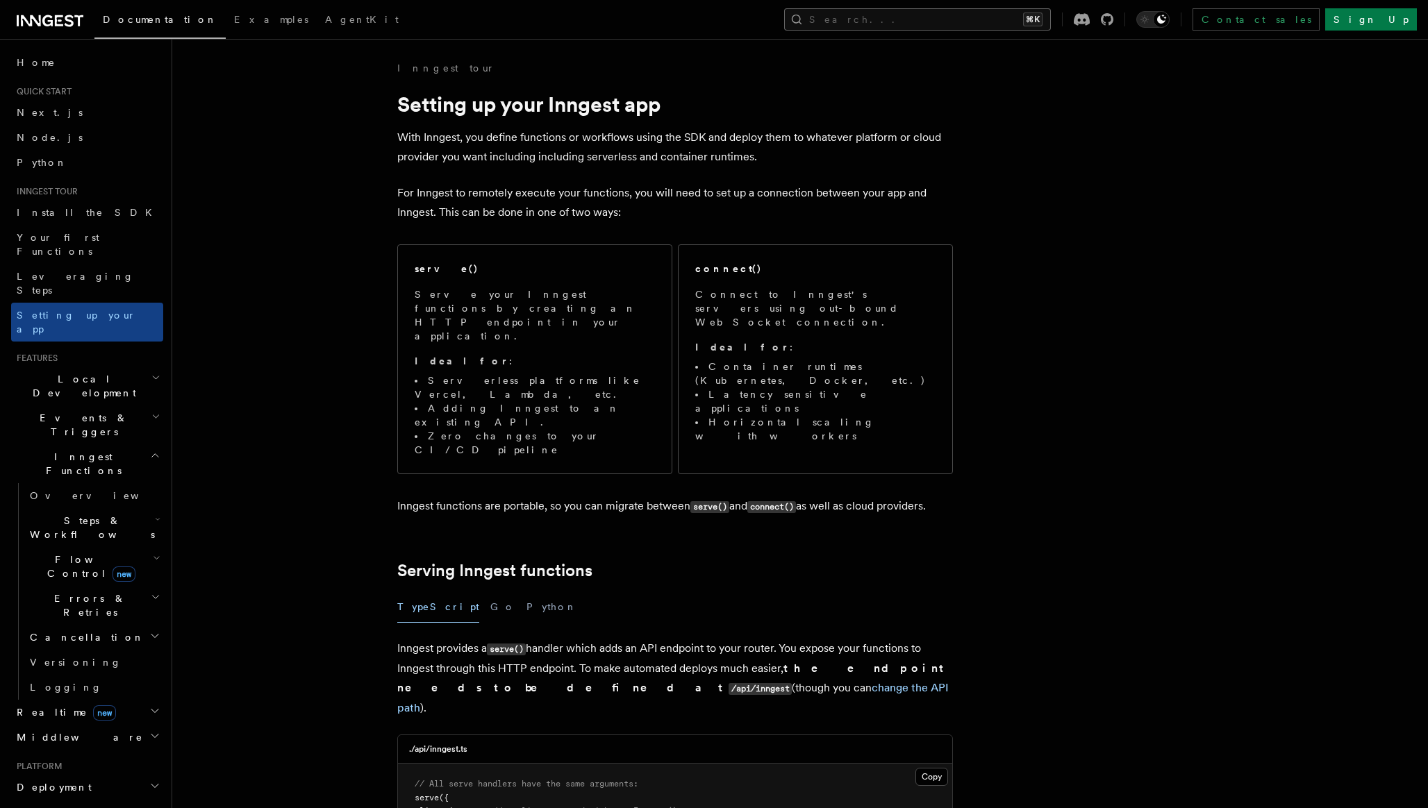
scroll to position [11452, 0]
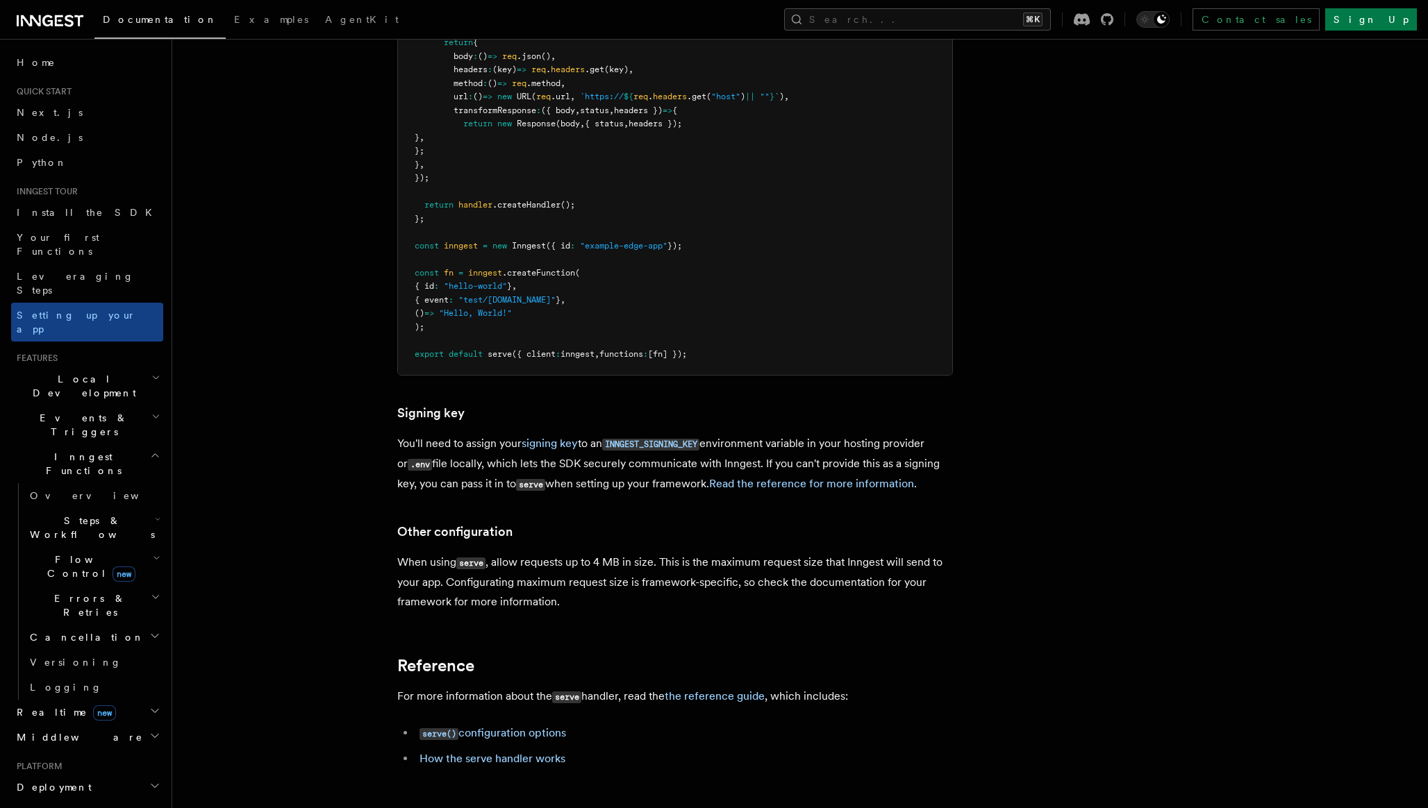
click at [497, 434] on p "You'll need to assign your signing key to an INNGEST_SIGNING_KEY environment va…" at bounding box center [675, 464] width 556 height 60
click at [490, 434] on p "You'll need to assign your signing key to an INNGEST_SIGNING_KEY environment va…" at bounding box center [675, 464] width 556 height 60
click at [563, 434] on p "You'll need to assign your signing key to an INNGEST_SIGNING_KEY environment va…" at bounding box center [675, 464] width 556 height 60
click at [715, 216] on pre "import { Inngest , InngestCommHandler , type ServeHandlerOptions } from "innges…" at bounding box center [675, 144] width 554 height 461
